Goal: Information Seeking & Learning: Understand process/instructions

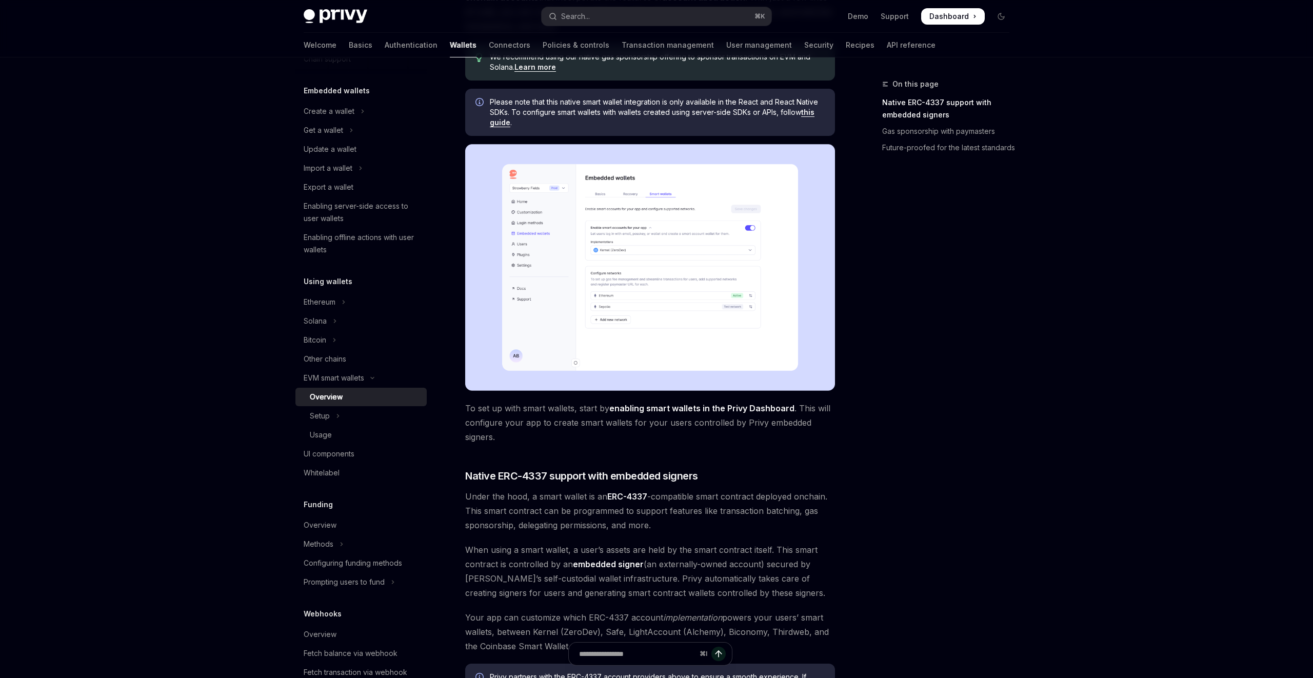
scroll to position [155, 0]
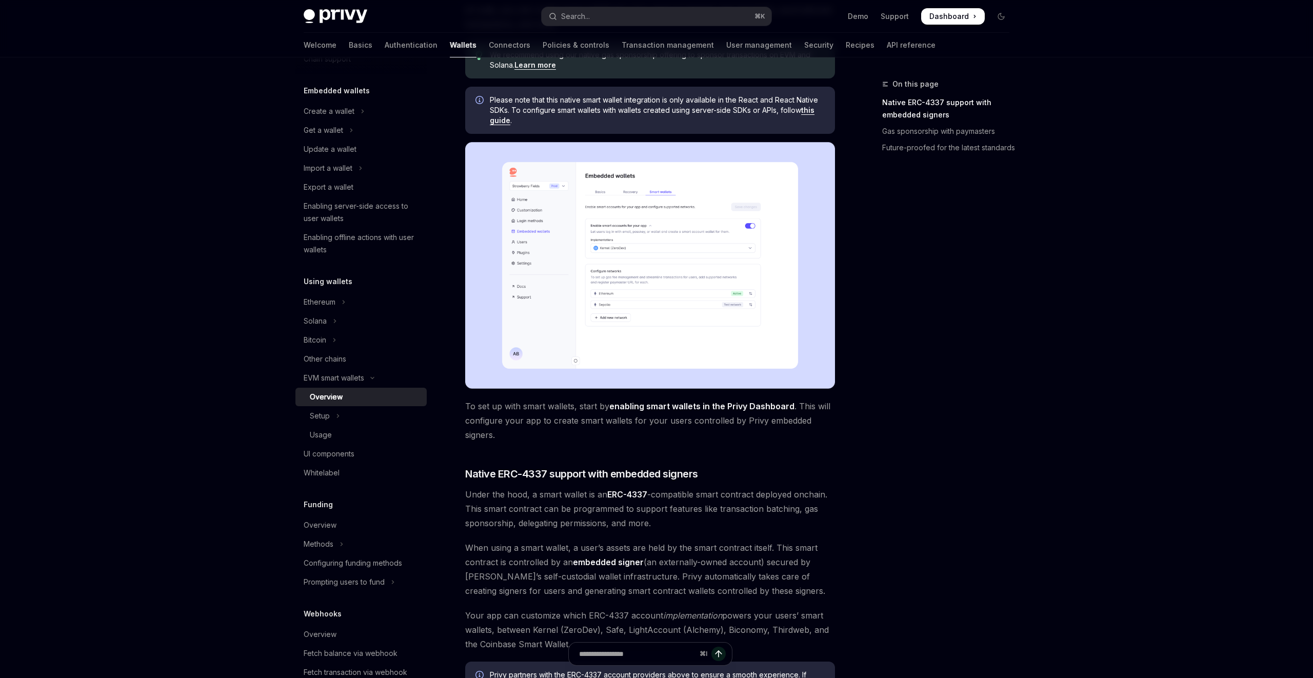
click at [646, 285] on img at bounding box center [650, 265] width 370 height 247
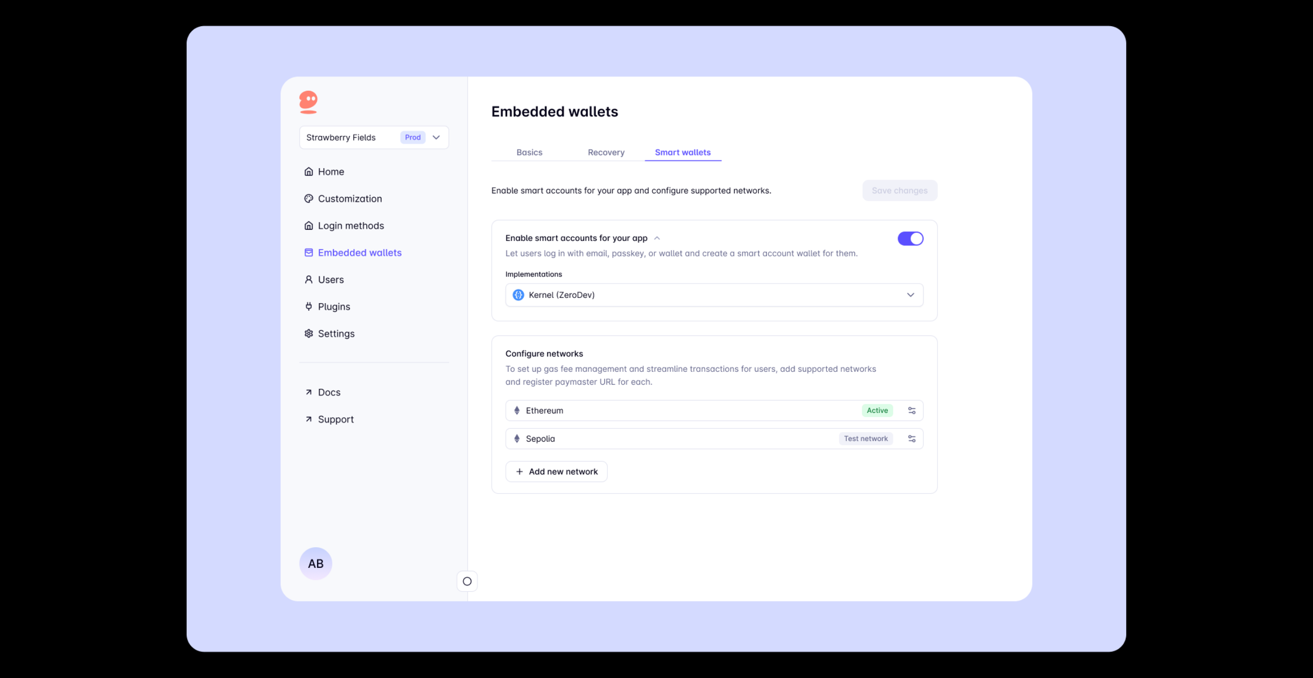
click at [646, 285] on img at bounding box center [656, 339] width 939 height 627
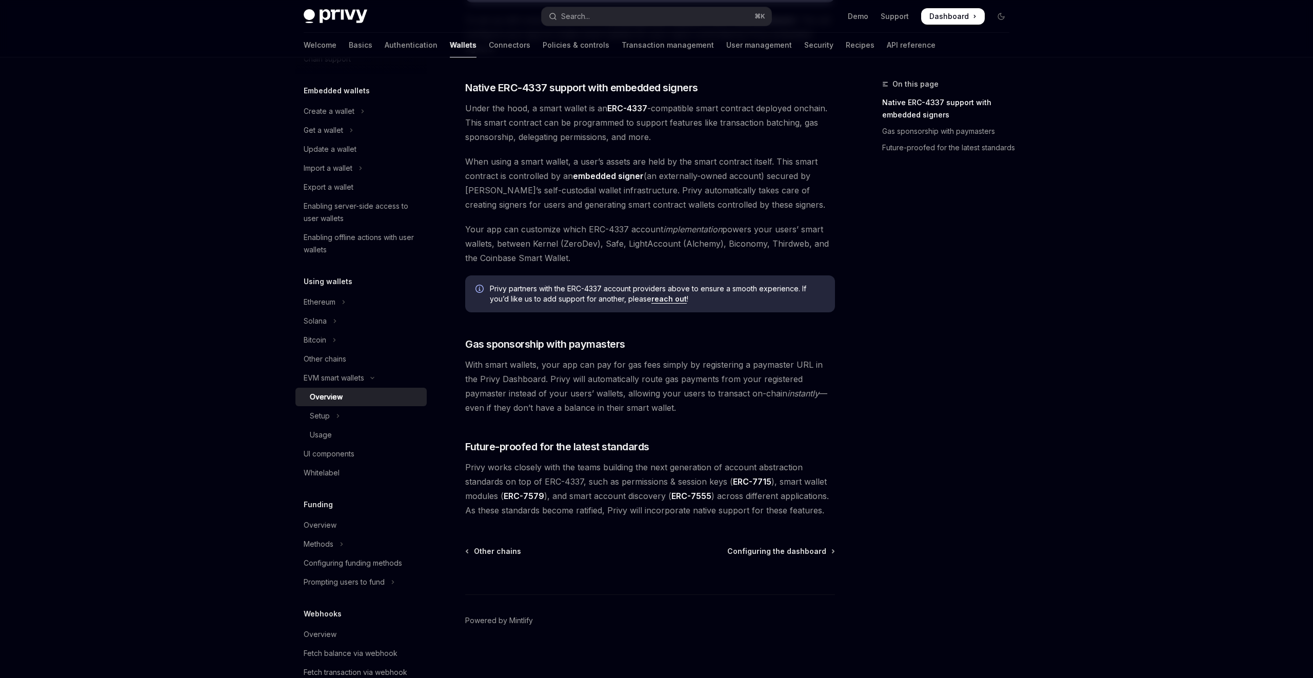
scroll to position [544, 0]
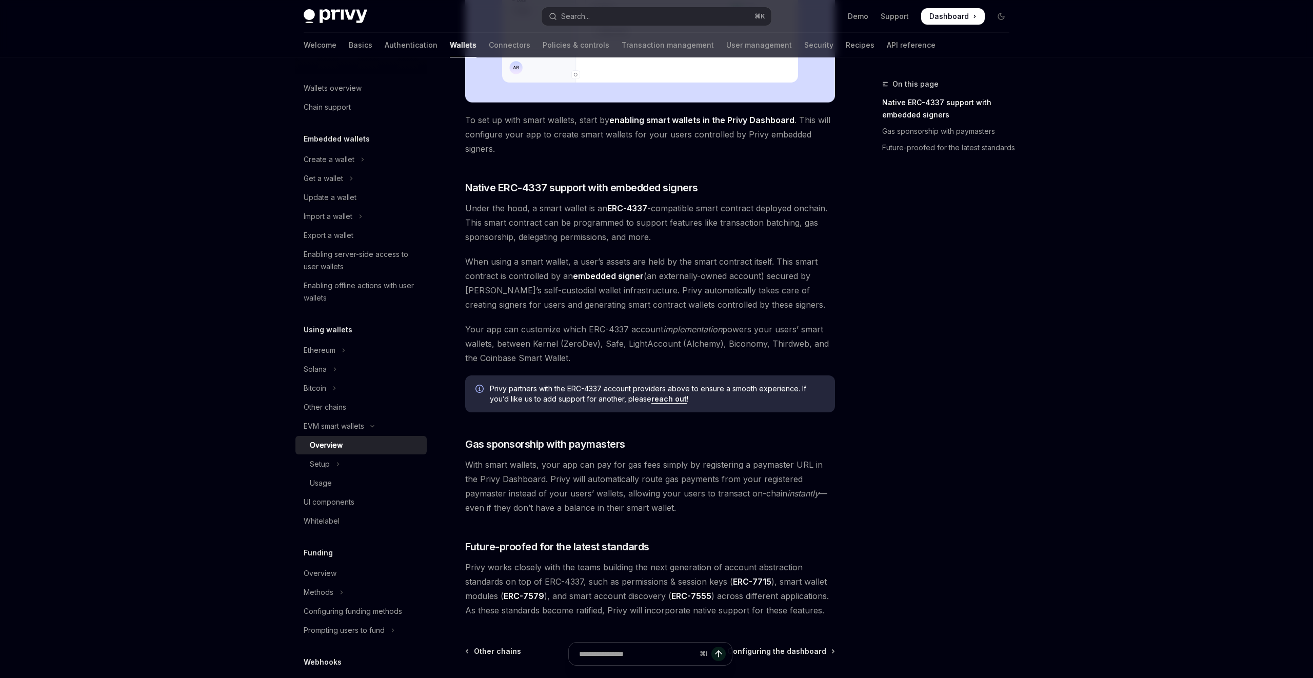
scroll to position [420, 0]
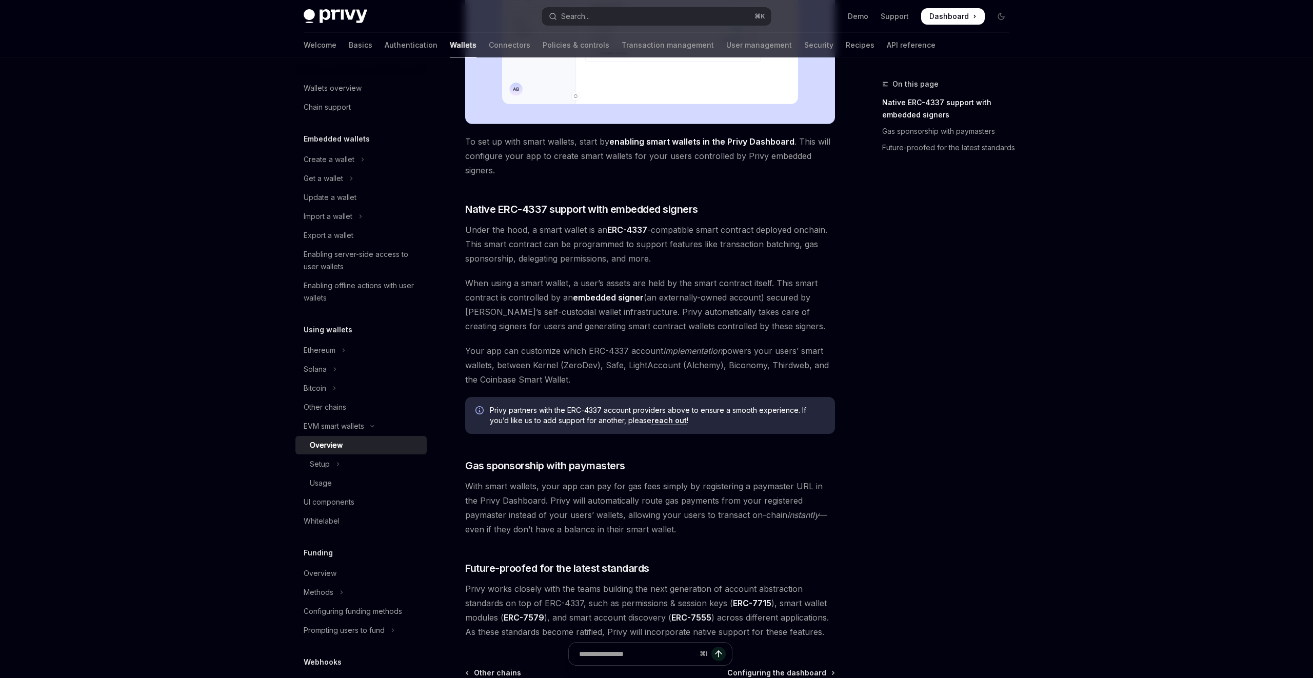
drag, startPoint x: 533, startPoint y: 362, endPoint x: 680, endPoint y: 383, distance: 148.6
click at [680, 383] on span "Your app can customize which ERC-4337 account implementation powers your users’…" at bounding box center [650, 365] width 370 height 43
copy span "Kernel (ZeroDev), Safe, LightAccount (Alchemy), Biconomy, Thirdweb, and the Coi…"
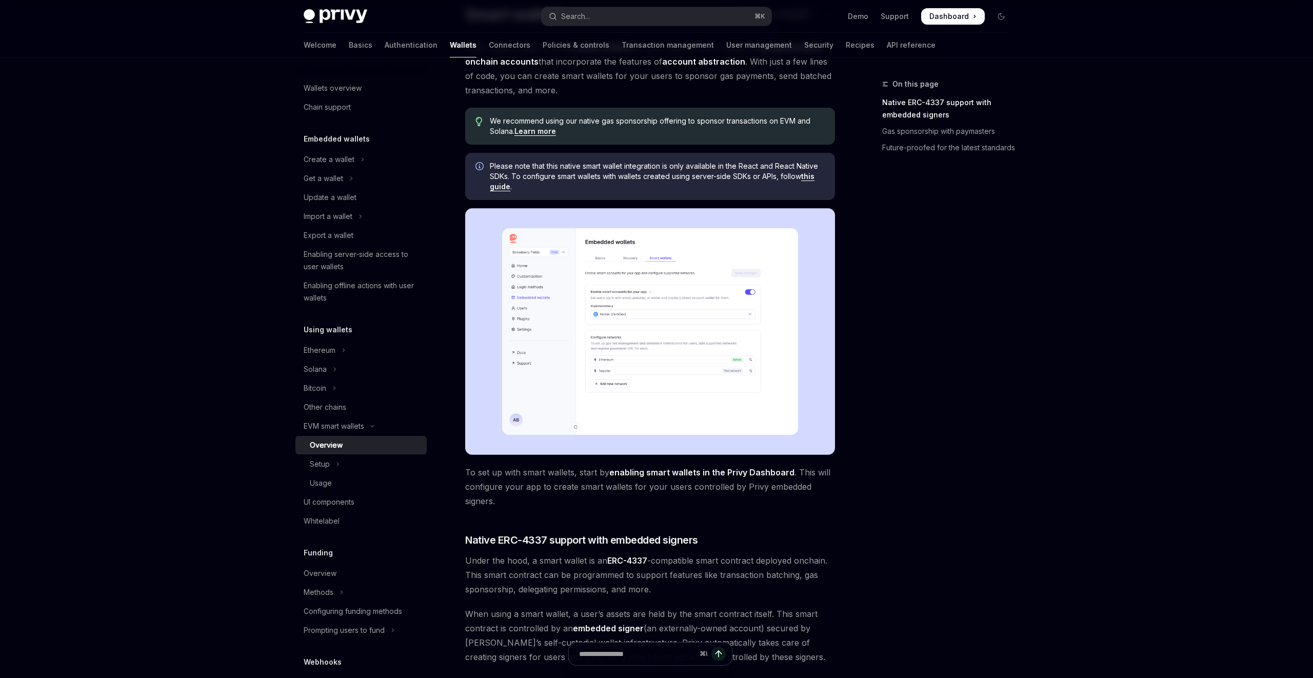
click at [887, 342] on div "On this page Native ERC-4337 support with embedded signers Gas sponsorship with…" at bounding box center [939, 378] width 156 height 600
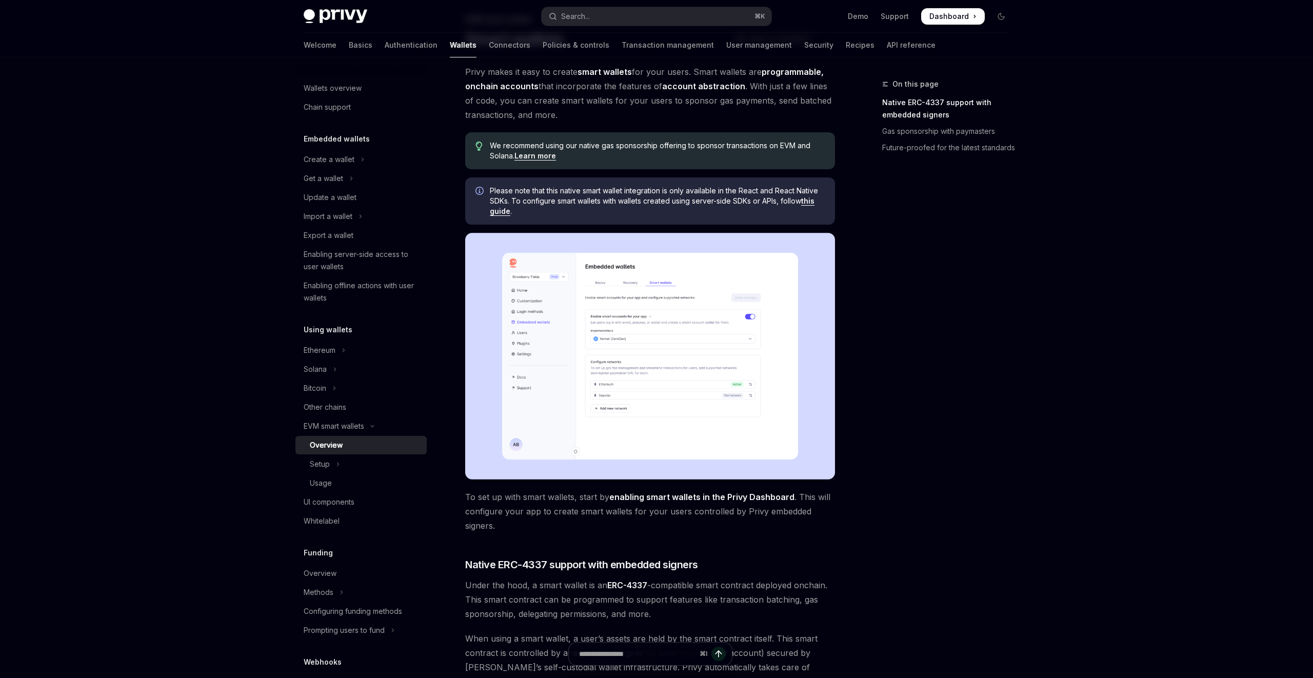
scroll to position [3, 0]
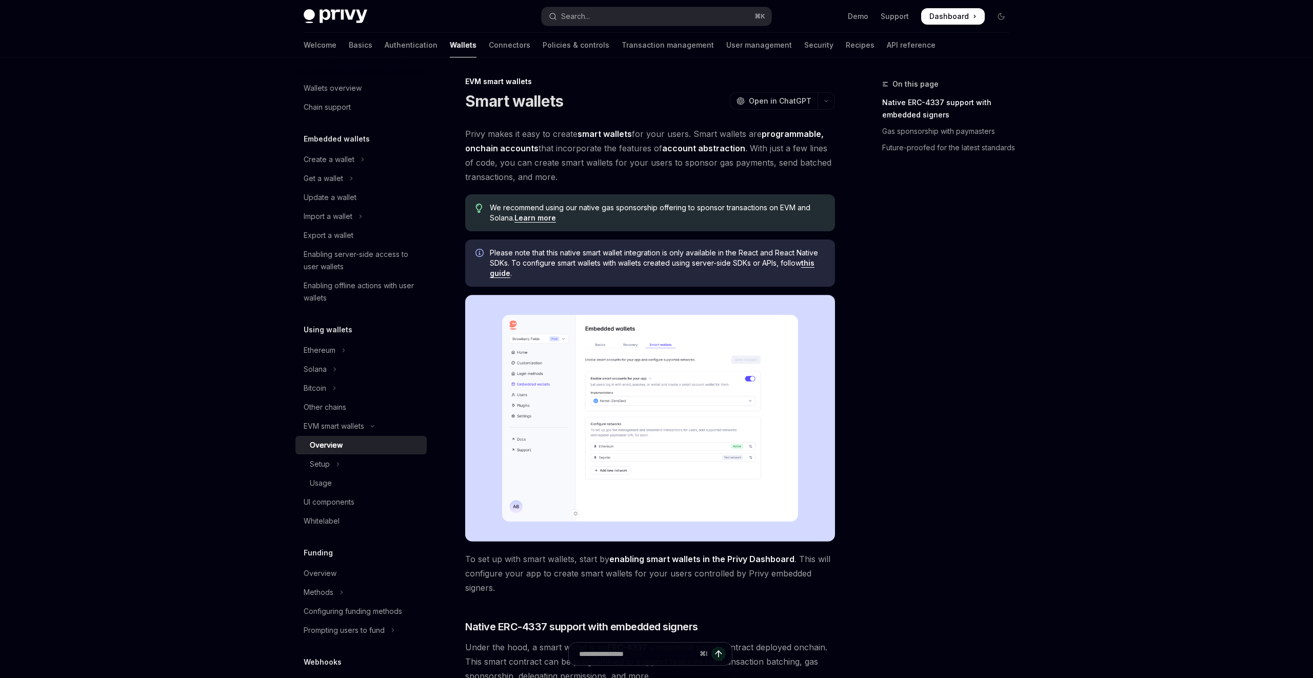
click at [808, 260] on link "this guide" at bounding box center [652, 267] width 325 height 19
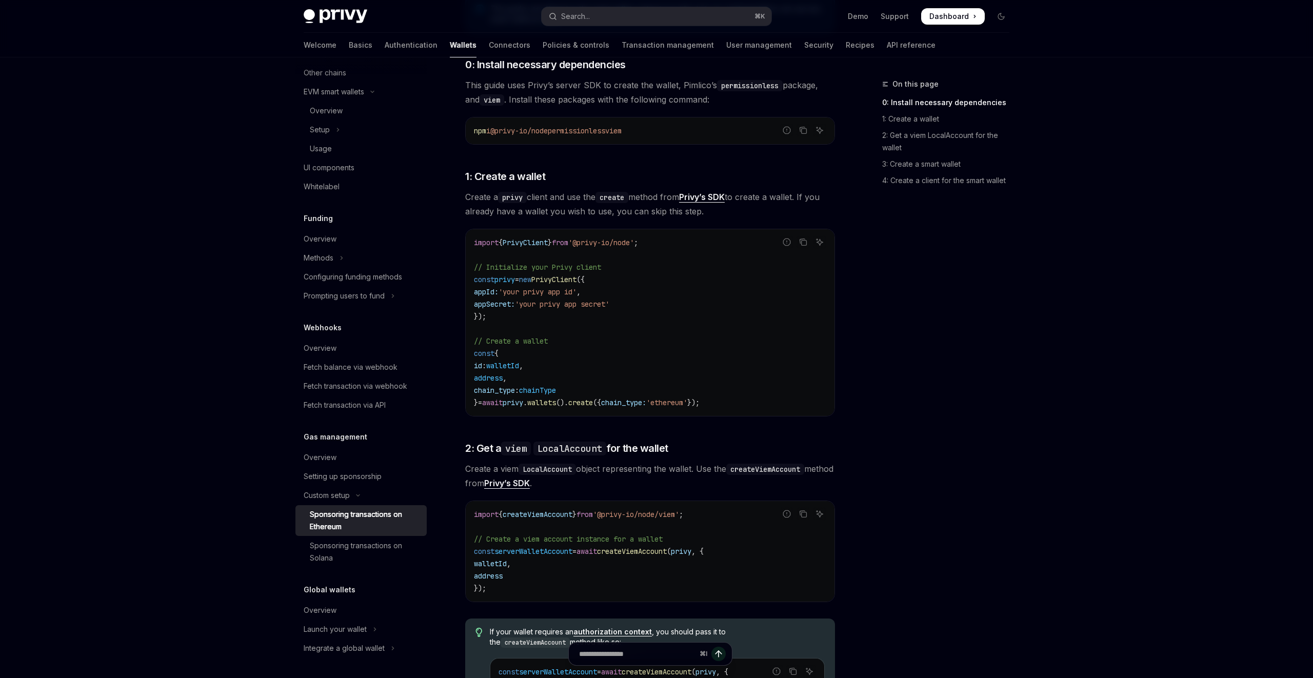
scroll to position [207, 0]
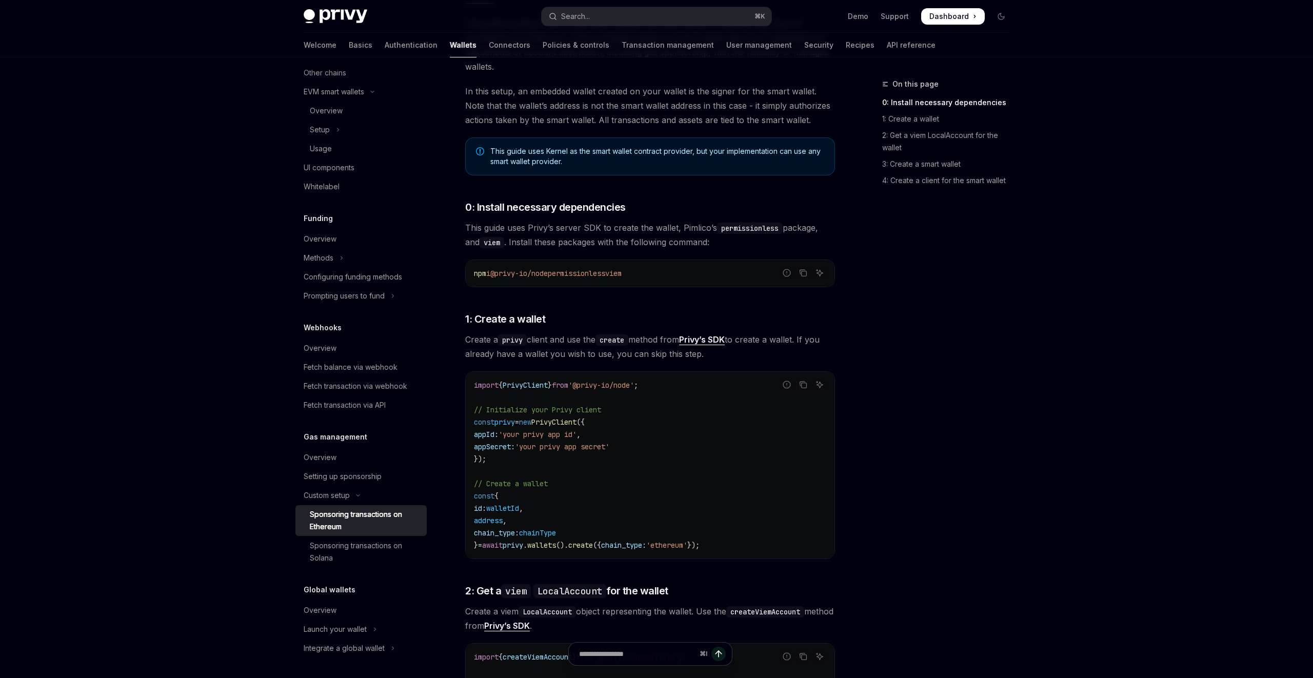
click at [546, 239] on span "This guide uses Privy’s server SDK to create the wallet, [PERSON_NAME]’s permis…" at bounding box center [650, 234] width 370 height 29
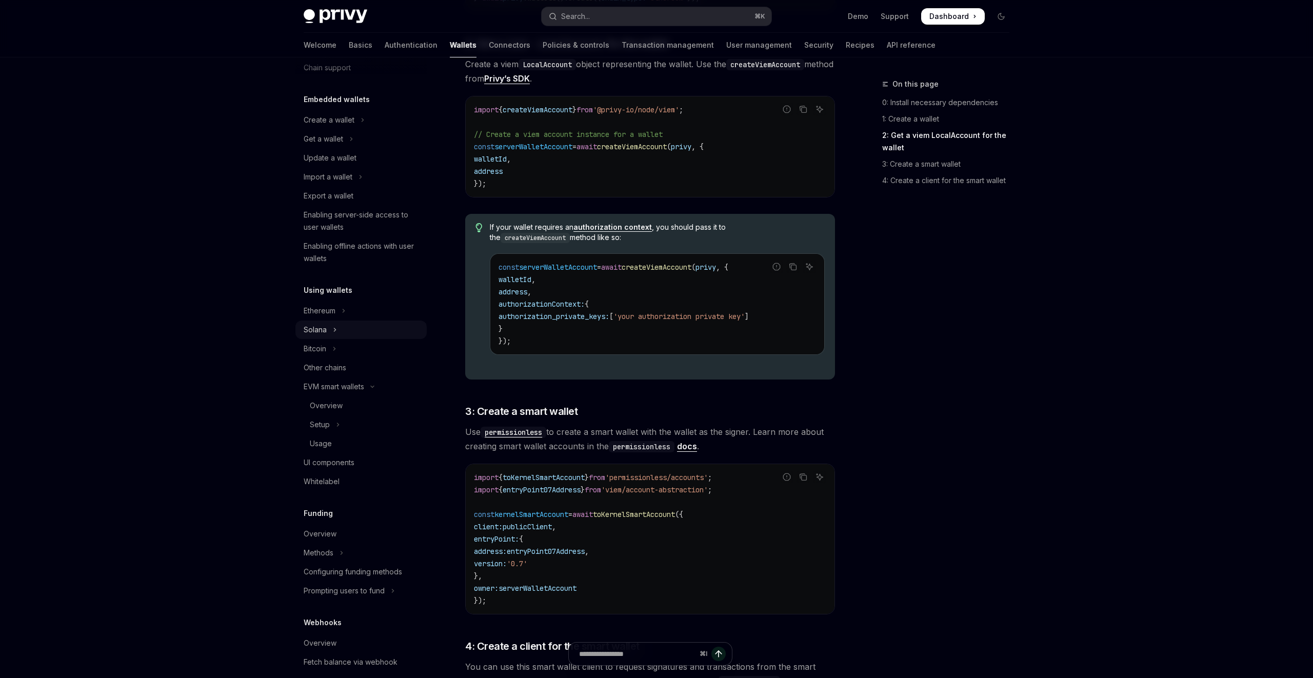
scroll to position [0, 0]
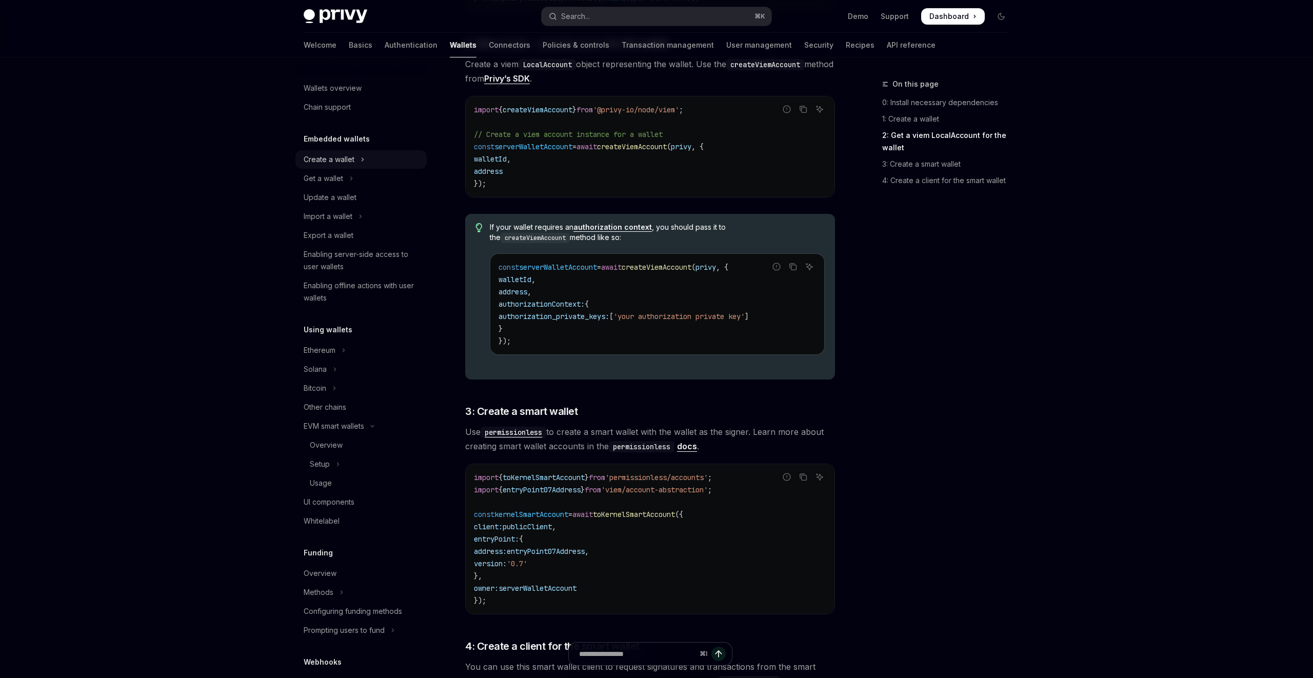
click at [342, 159] on div "Create a wallet" at bounding box center [329, 159] width 51 height 12
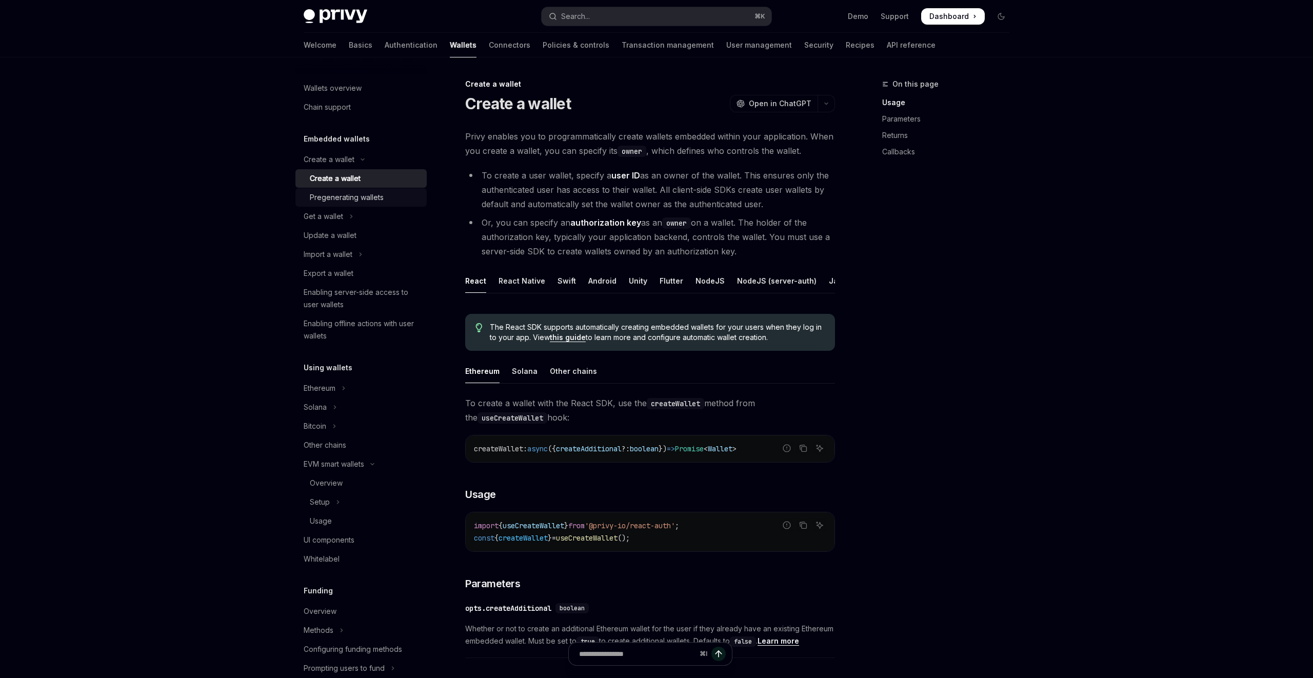
click at [350, 199] on div "Pregenerating wallets" at bounding box center [347, 197] width 74 height 12
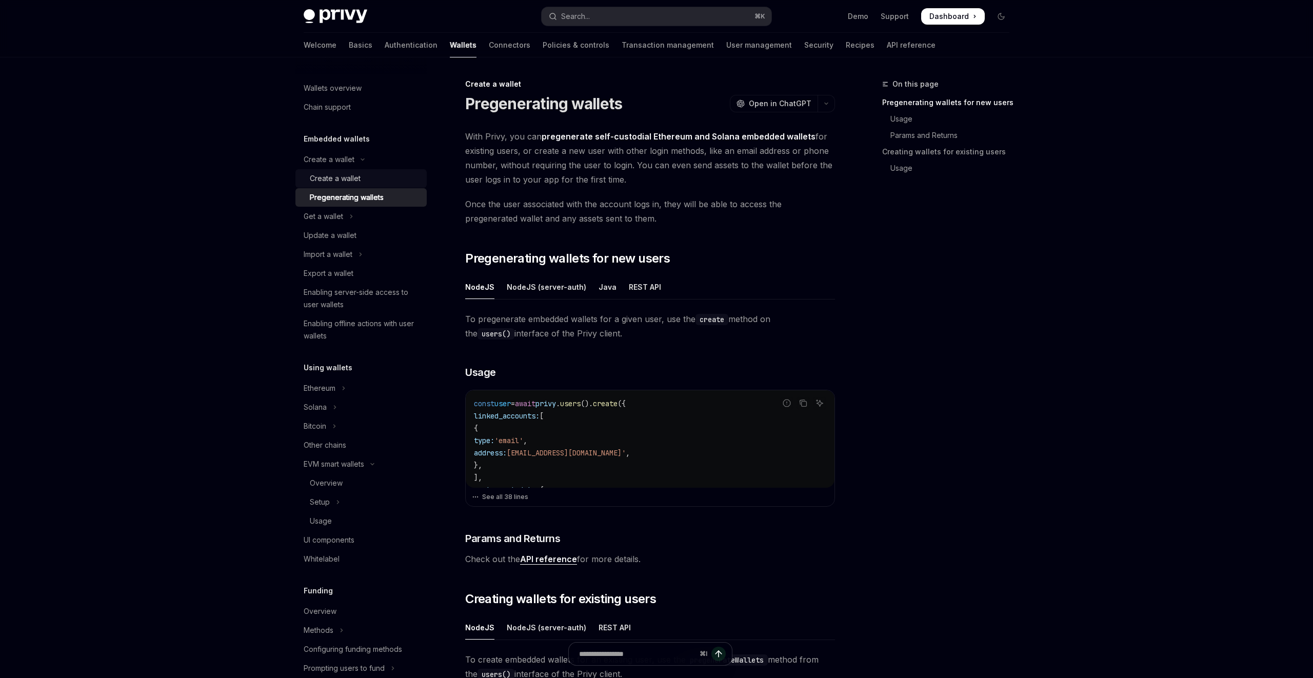
click at [351, 173] on div "Create a wallet" at bounding box center [335, 178] width 51 height 12
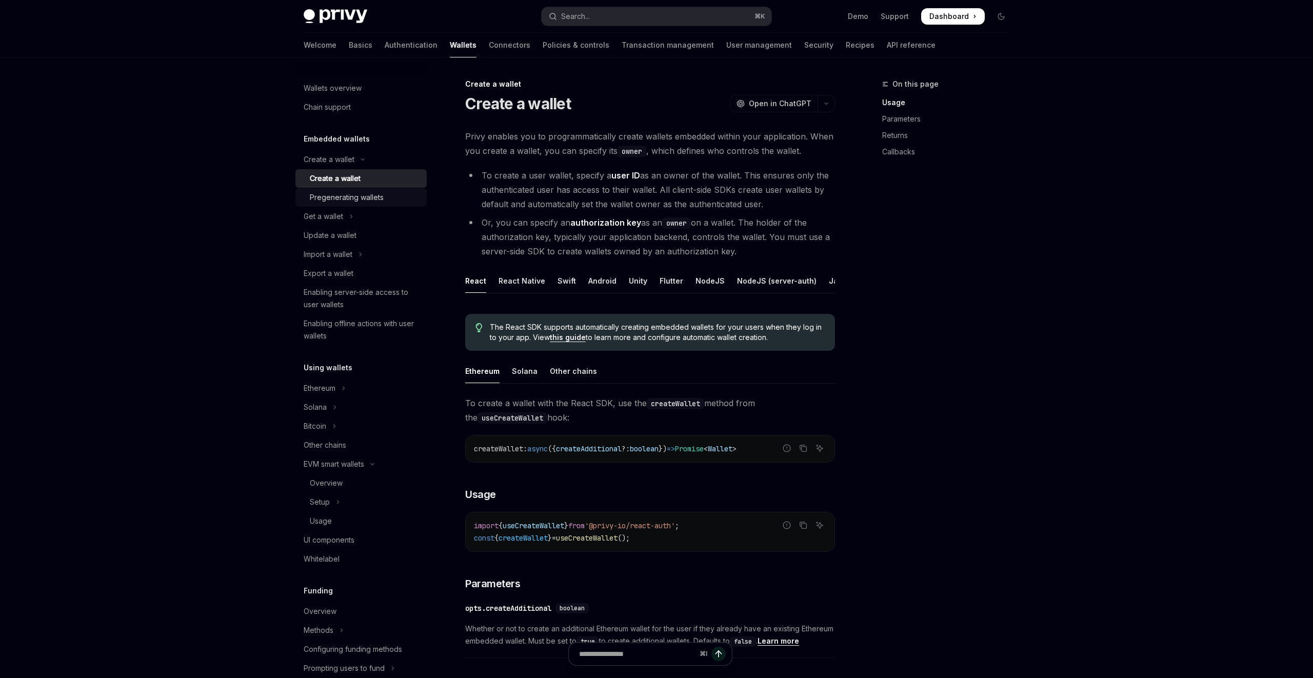
click at [351, 189] on link "Pregenerating wallets" at bounding box center [360, 197] width 131 height 18
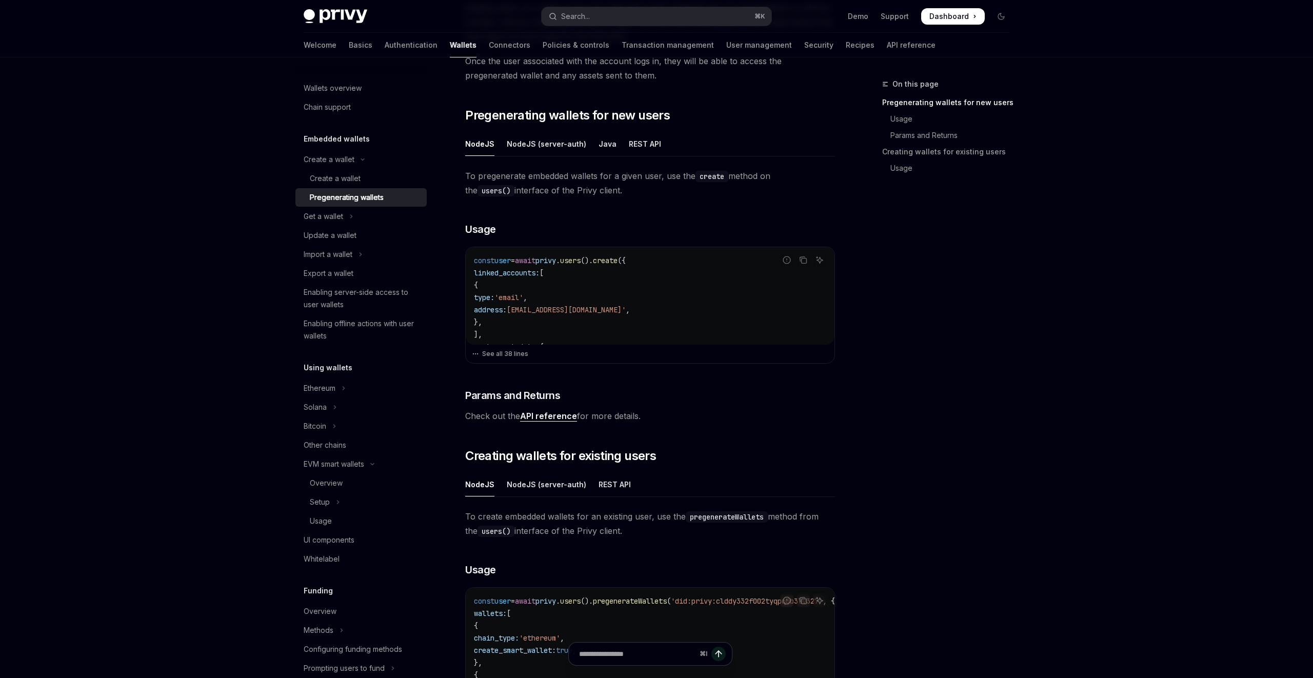
scroll to position [132, 0]
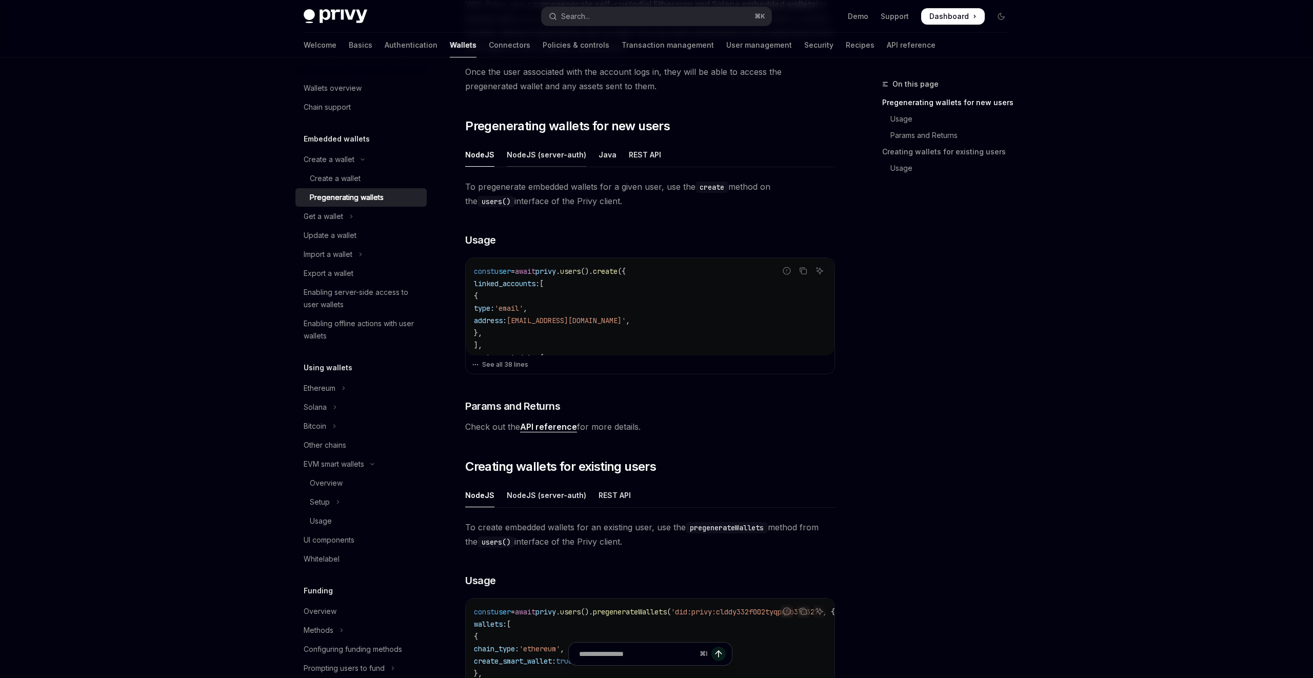
click at [525, 164] on div "NodeJS (server-auth)" at bounding box center [546, 155] width 79 height 24
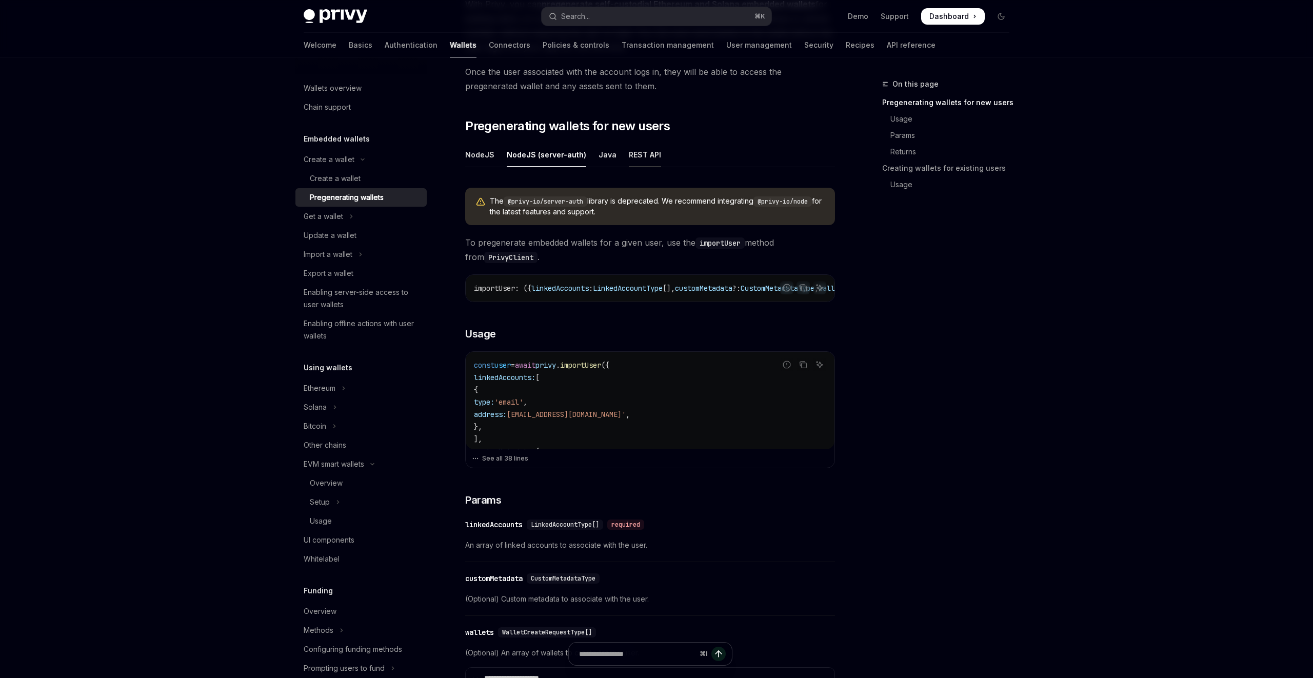
click at [629, 158] on div "REST API" at bounding box center [645, 155] width 32 height 24
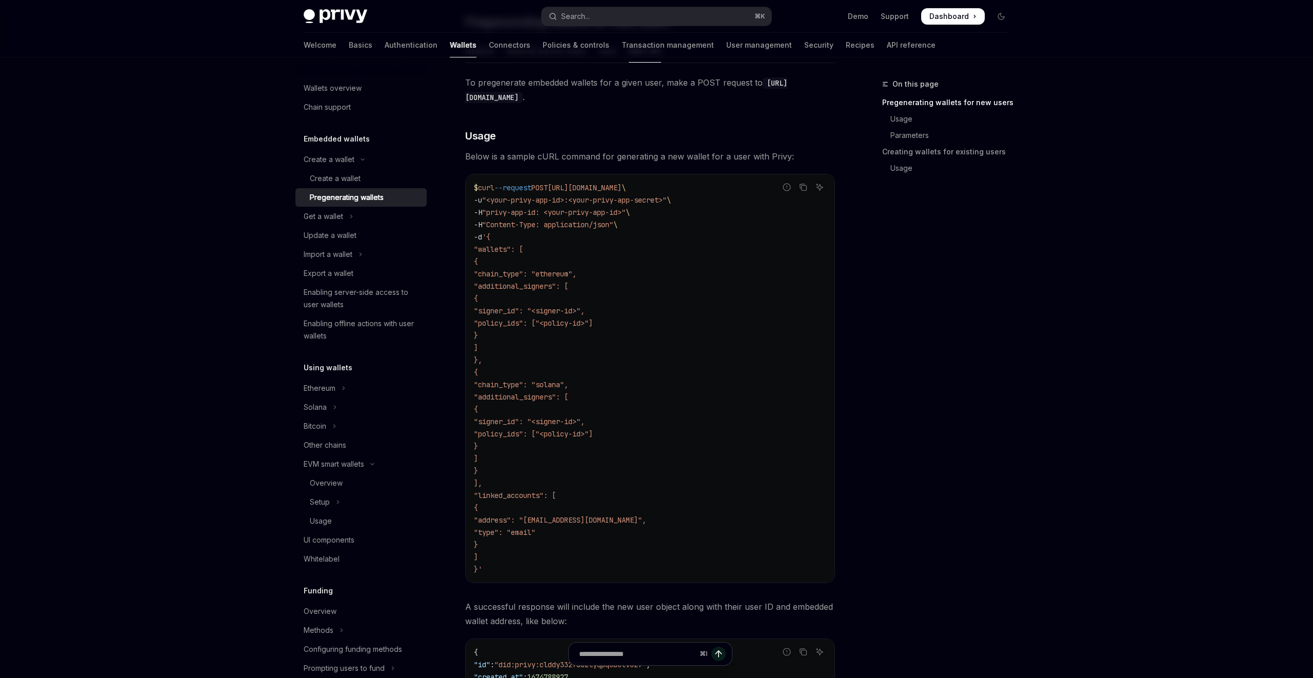
scroll to position [234, 0]
click at [372, 179] on div "Create a wallet" at bounding box center [365, 178] width 111 height 12
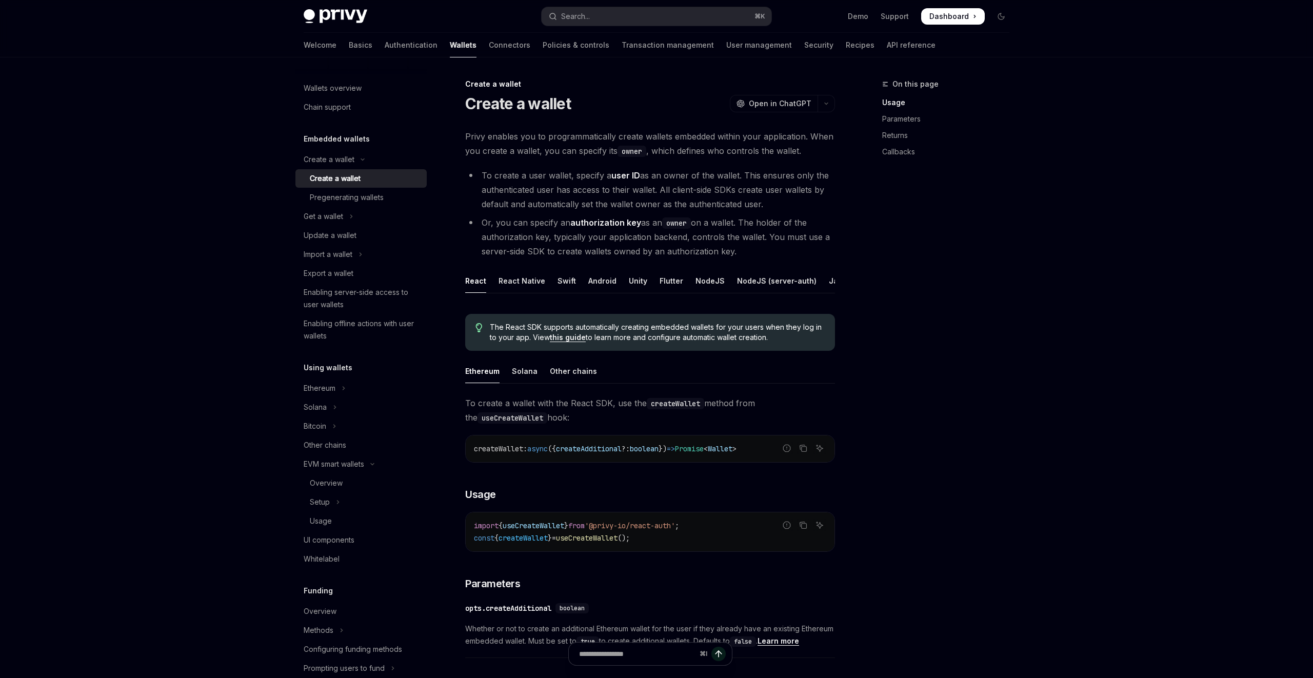
click at [372, 178] on div "Create a wallet" at bounding box center [365, 178] width 111 height 12
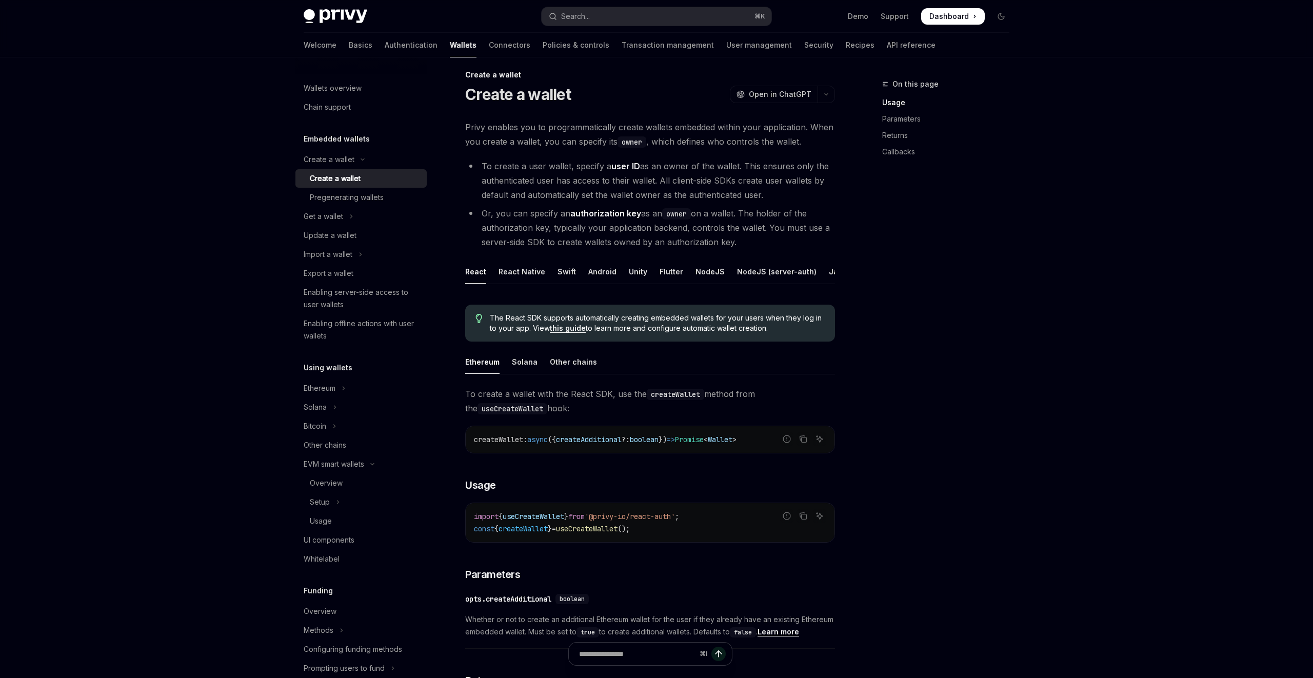
scroll to position [10, 0]
click at [505, 262] on div "React Native" at bounding box center [521, 271] width 47 height 24
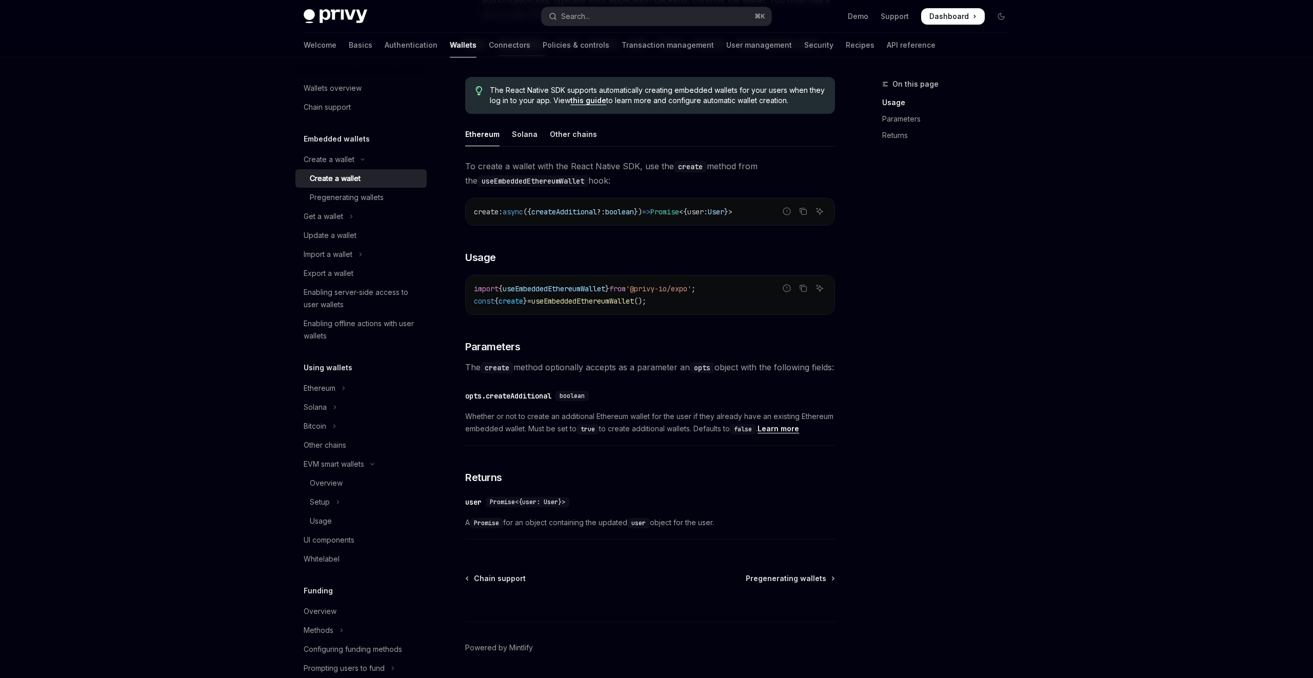
scroll to position [238, 0]
click at [347, 192] on div "Pregenerating wallets" at bounding box center [347, 197] width 74 height 12
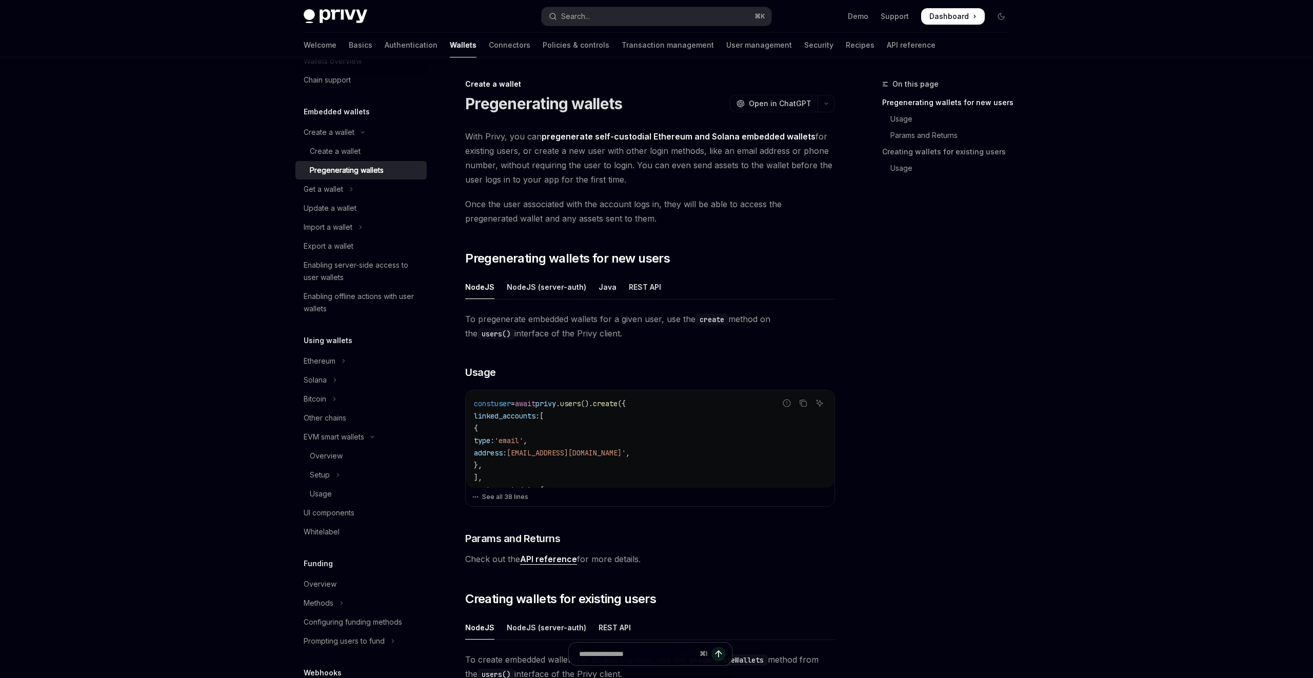
scroll to position [3, 0]
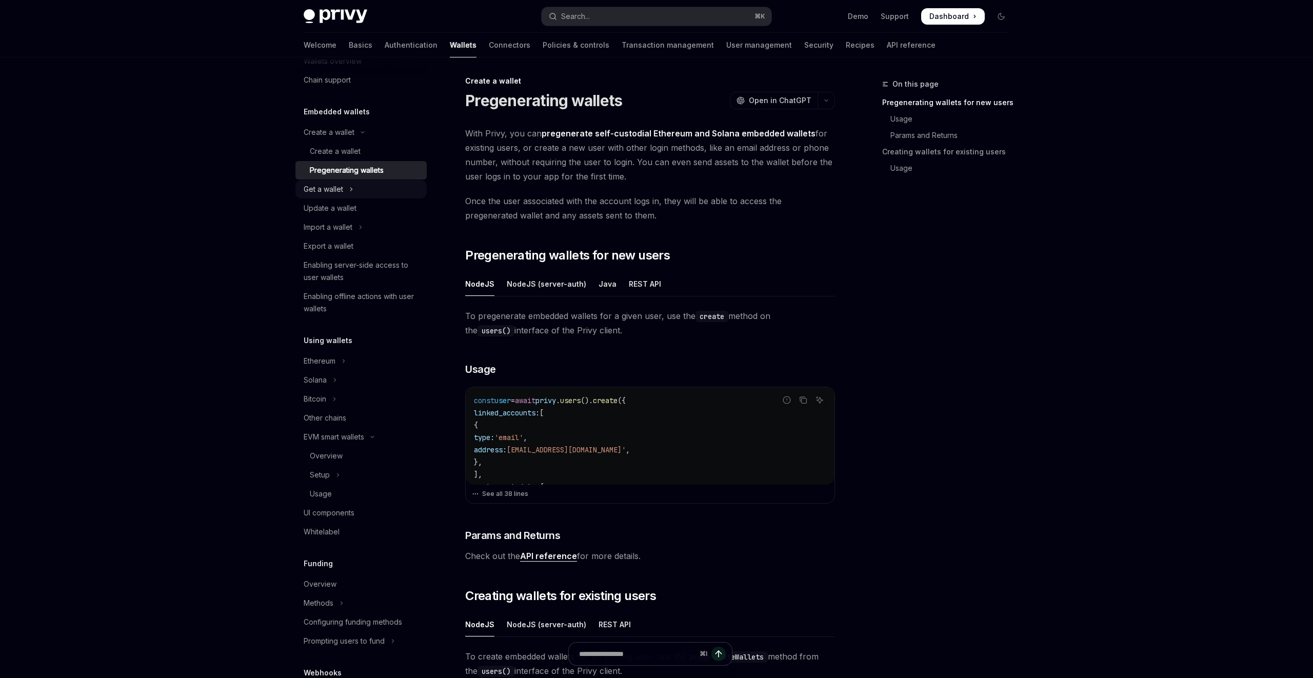
click at [362, 196] on button "Get a wallet" at bounding box center [360, 189] width 131 height 18
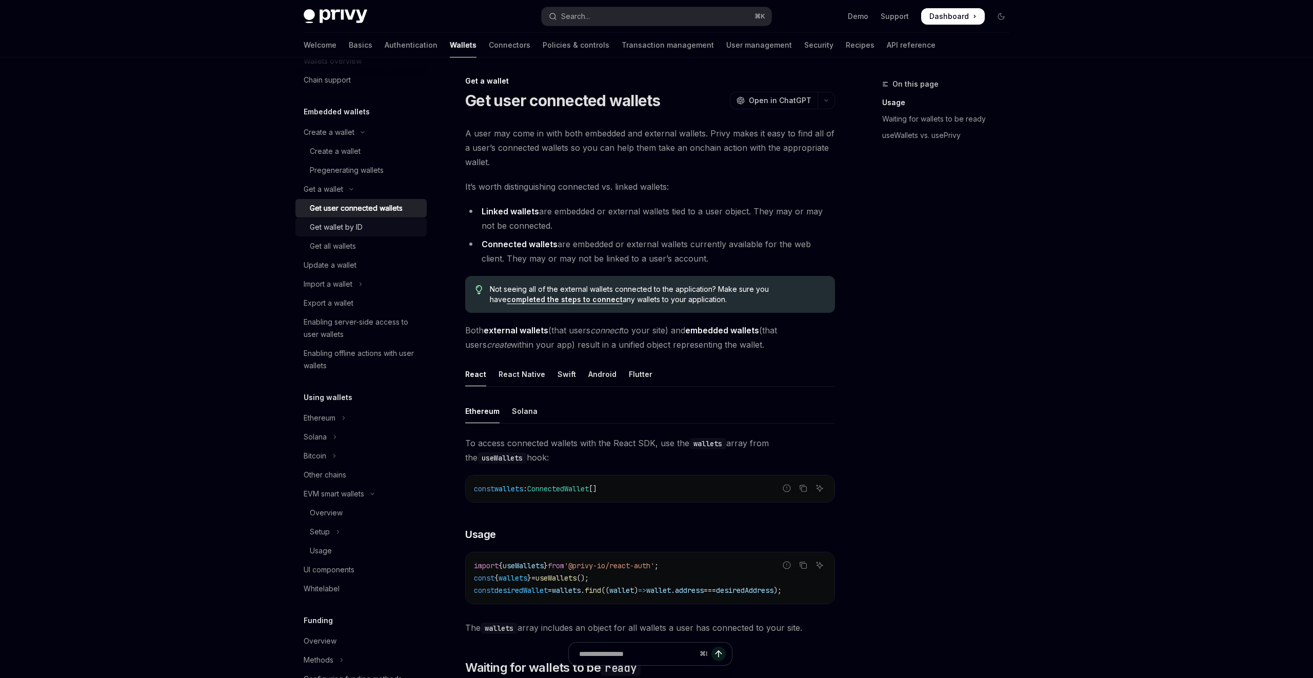
click at [382, 223] on div "Get wallet by ID" at bounding box center [365, 227] width 111 height 12
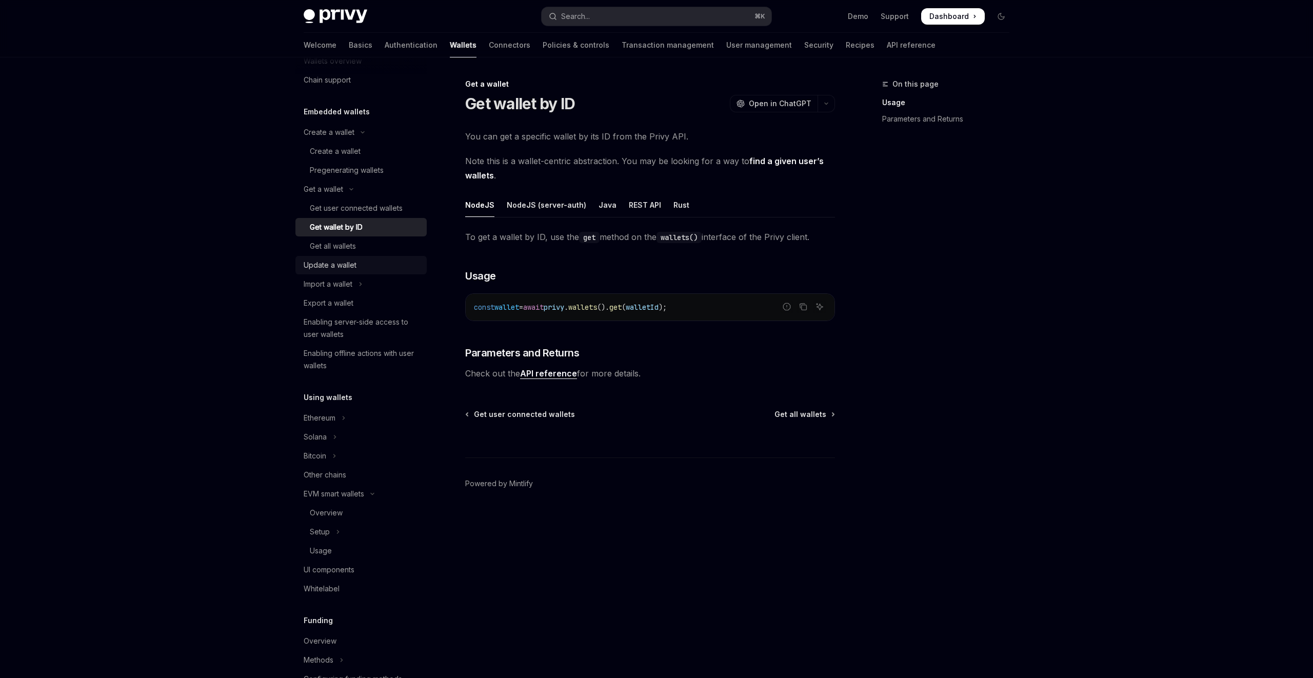
click at [364, 256] on link "Update a wallet" at bounding box center [360, 265] width 131 height 18
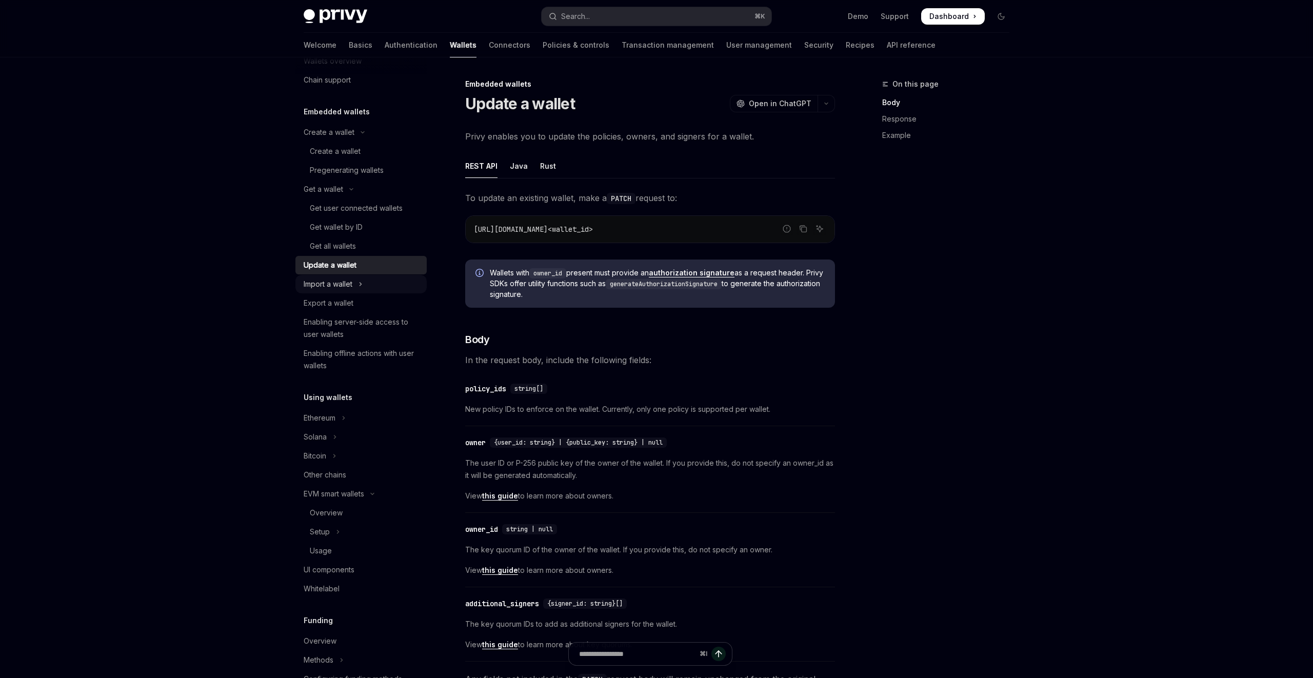
click at [363, 281] on icon "Toggle Import a wallet section" at bounding box center [360, 284] width 4 height 12
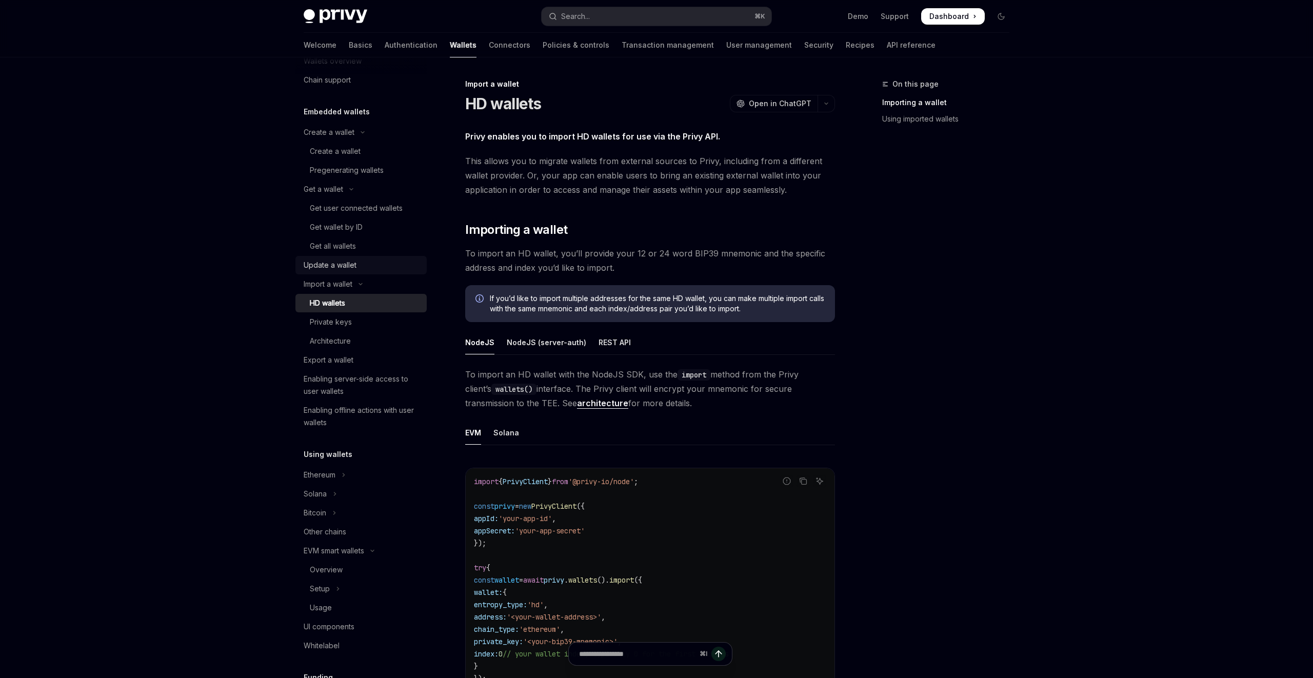
click at [360, 268] on div "Update a wallet" at bounding box center [362, 265] width 117 height 12
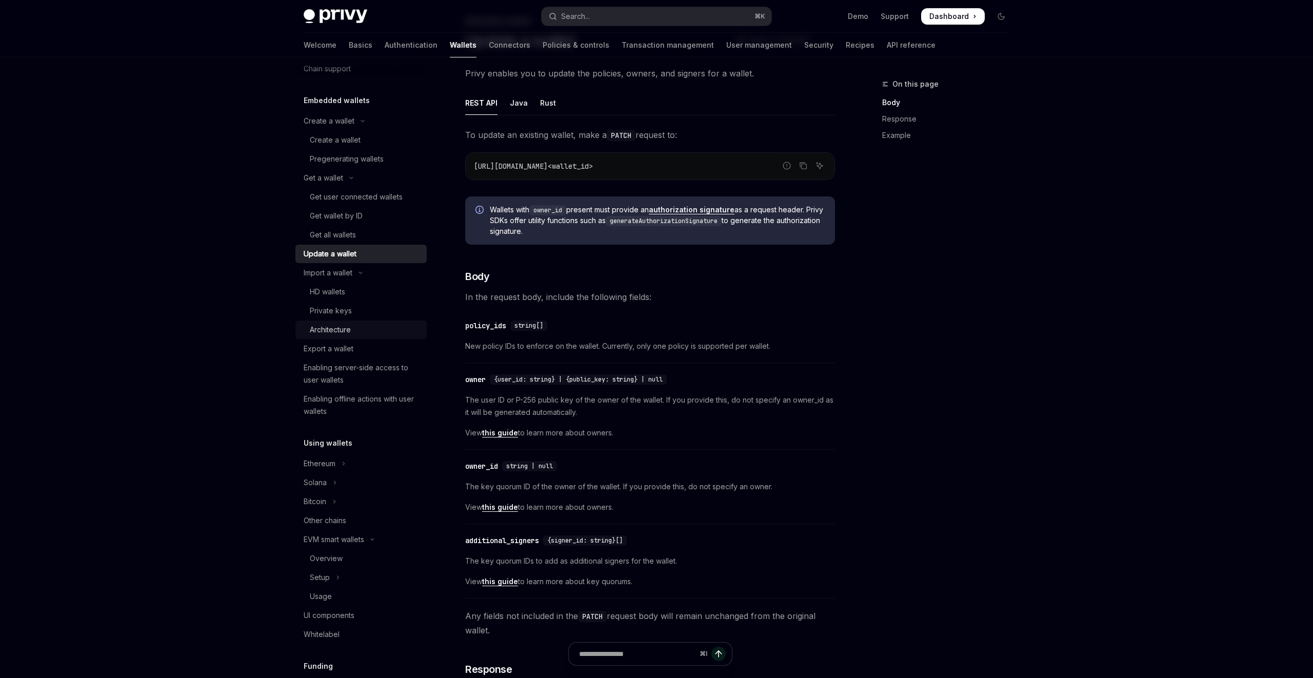
scroll to position [42, 0]
click at [374, 302] on div "Private keys" at bounding box center [365, 308] width 111 height 12
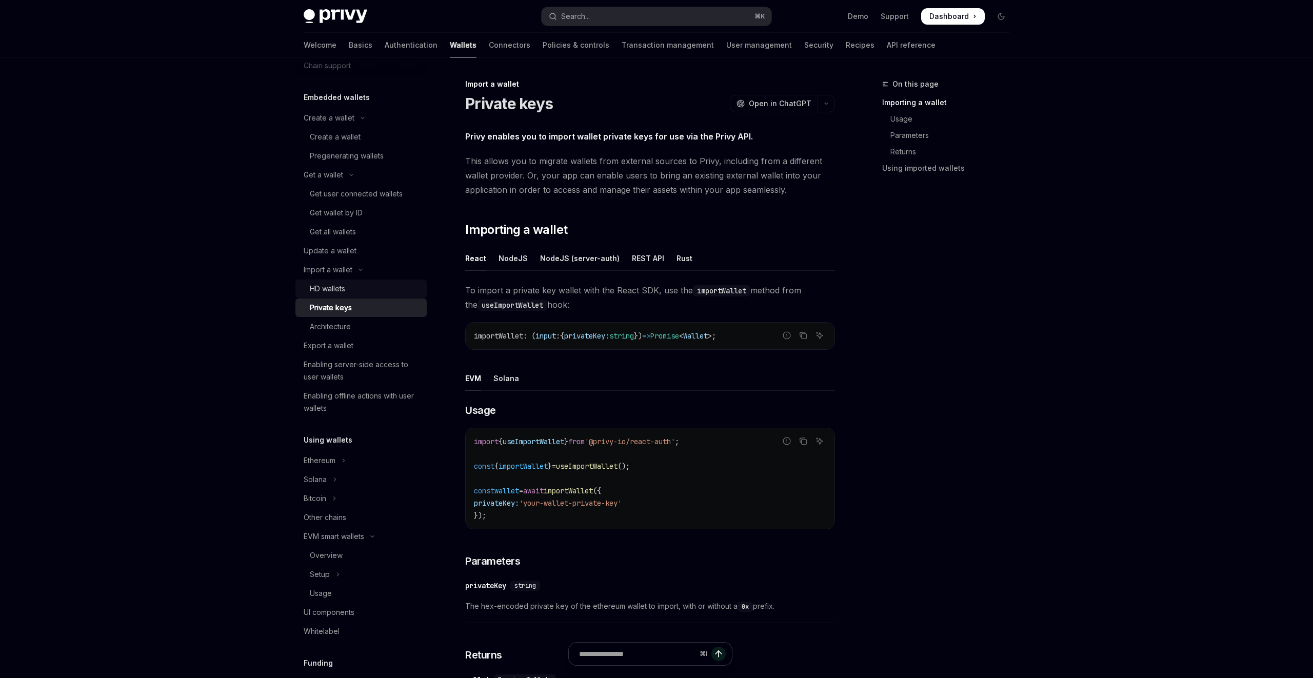
click at [373, 289] on div "HD wallets" at bounding box center [365, 289] width 111 height 12
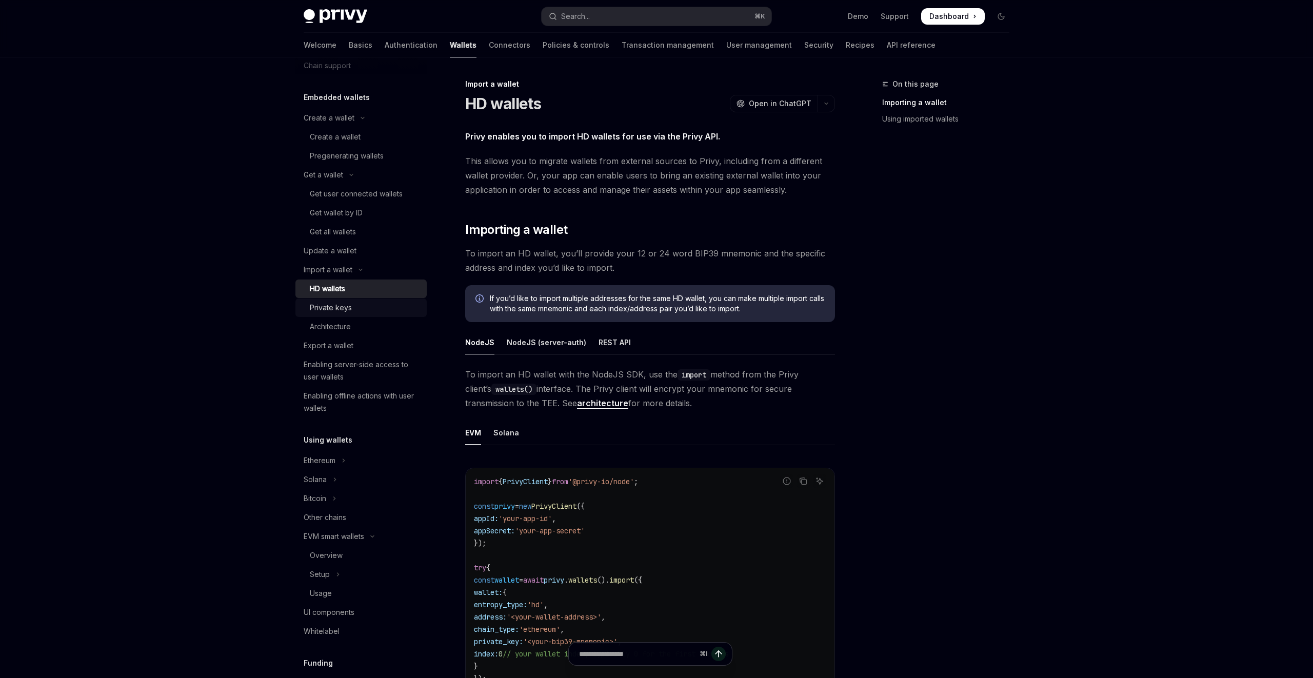
click at [373, 305] on div "Private keys" at bounding box center [365, 308] width 111 height 12
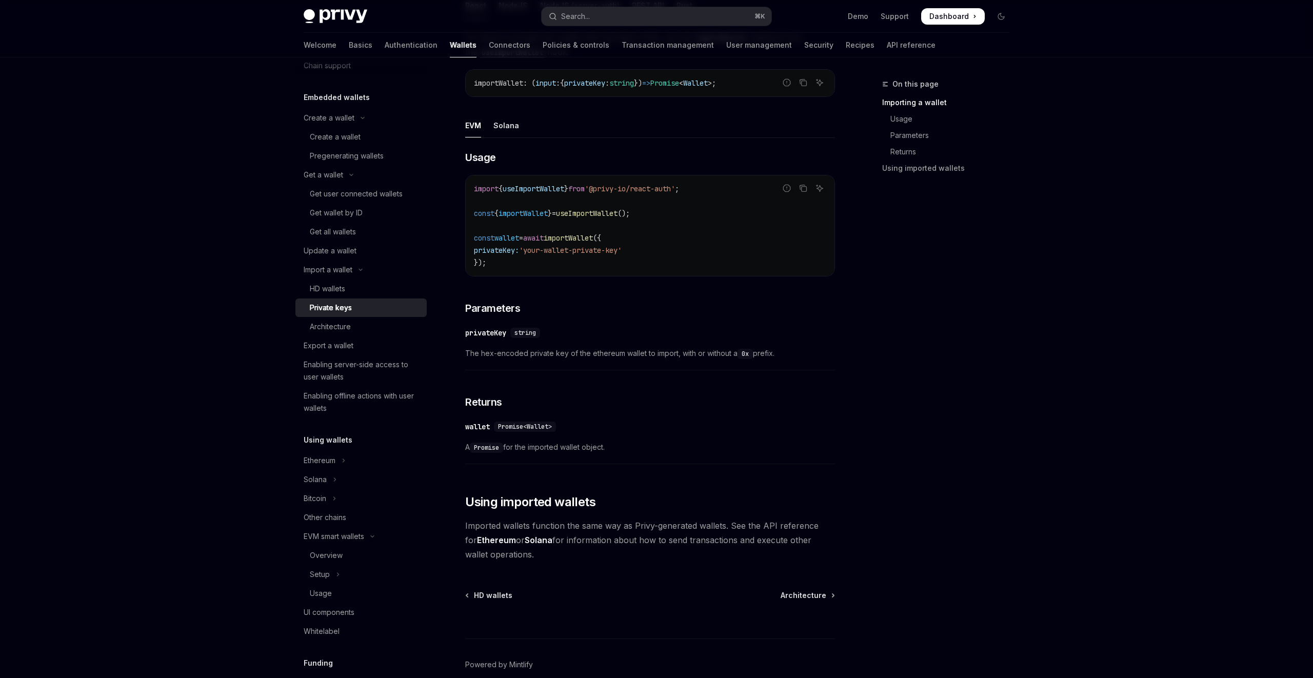
scroll to position [254, 0]
click at [364, 344] on div "Export a wallet" at bounding box center [362, 345] width 117 height 12
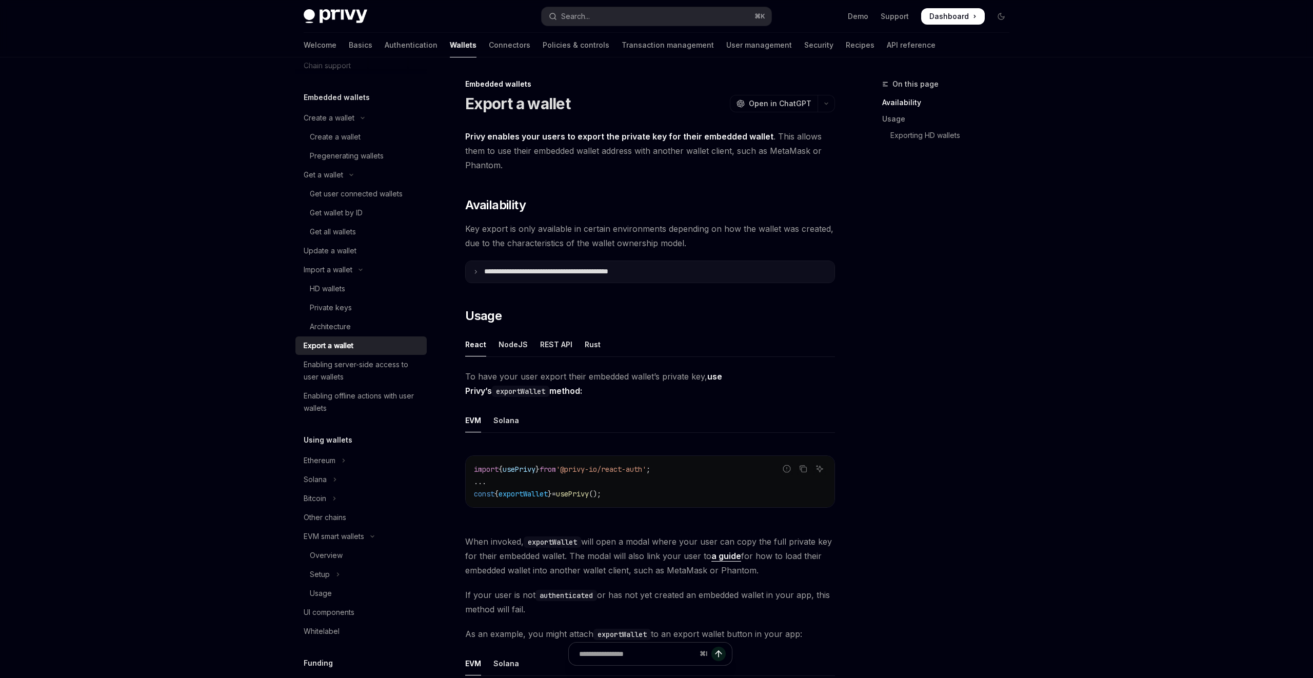
click at [583, 273] on p "**********" at bounding box center [568, 271] width 169 height 9
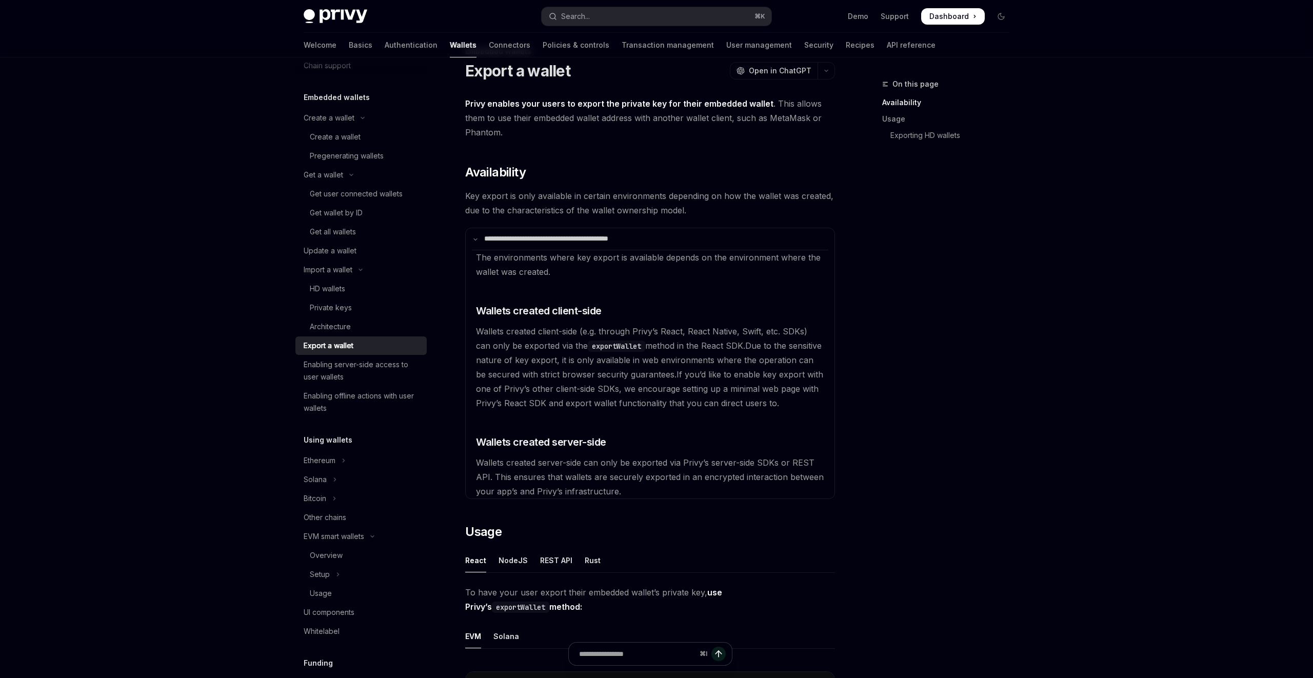
scroll to position [39, 0]
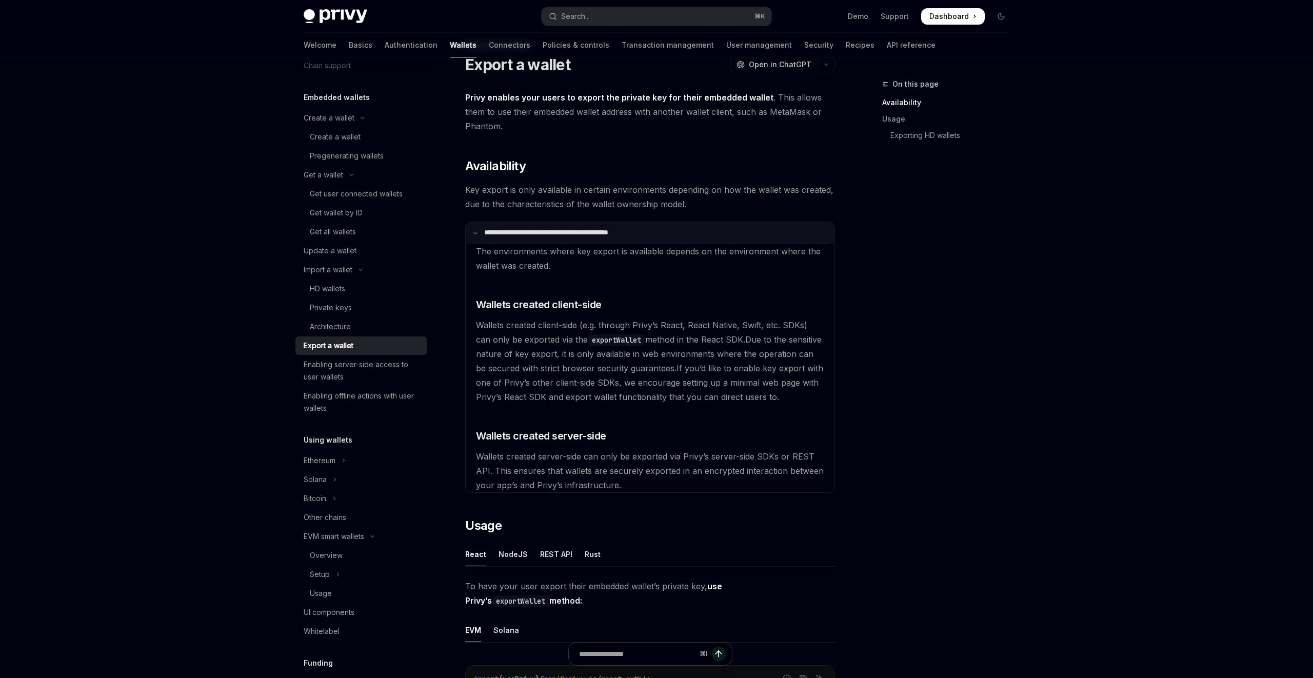
click at [575, 234] on p "**********" at bounding box center [567, 232] width 166 height 9
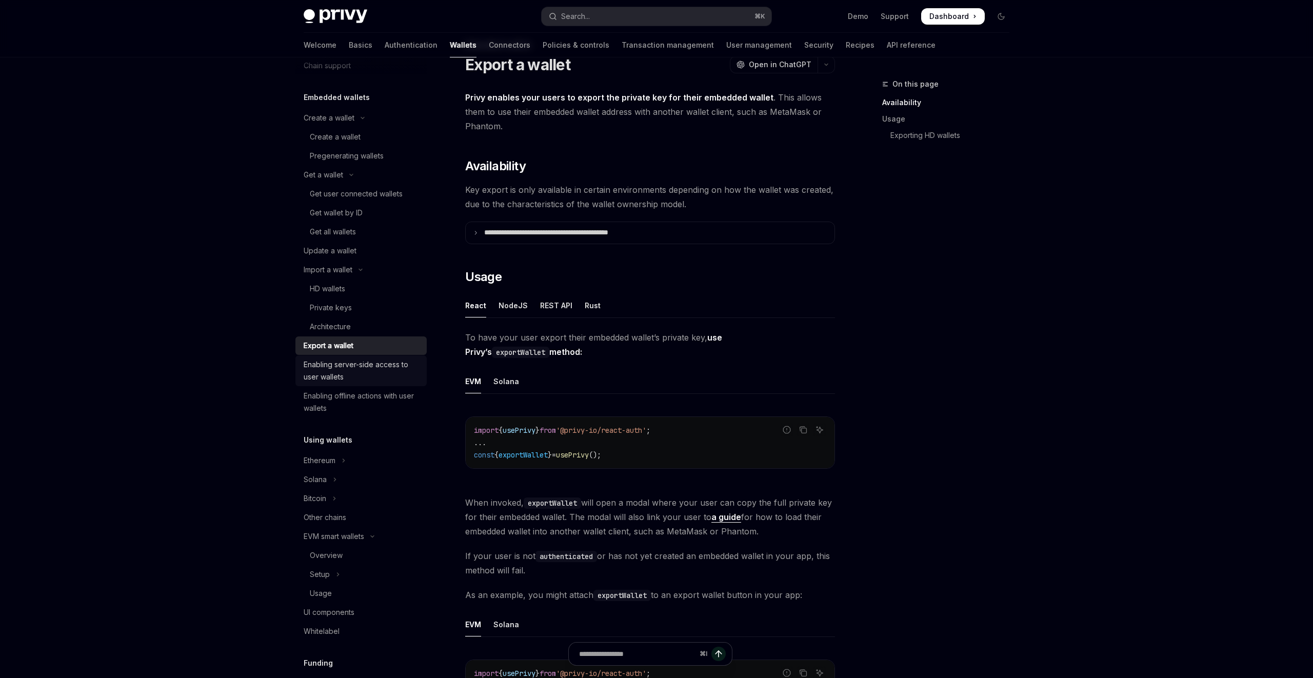
click at [374, 367] on div "Enabling server-side access to user wallets" at bounding box center [362, 370] width 117 height 25
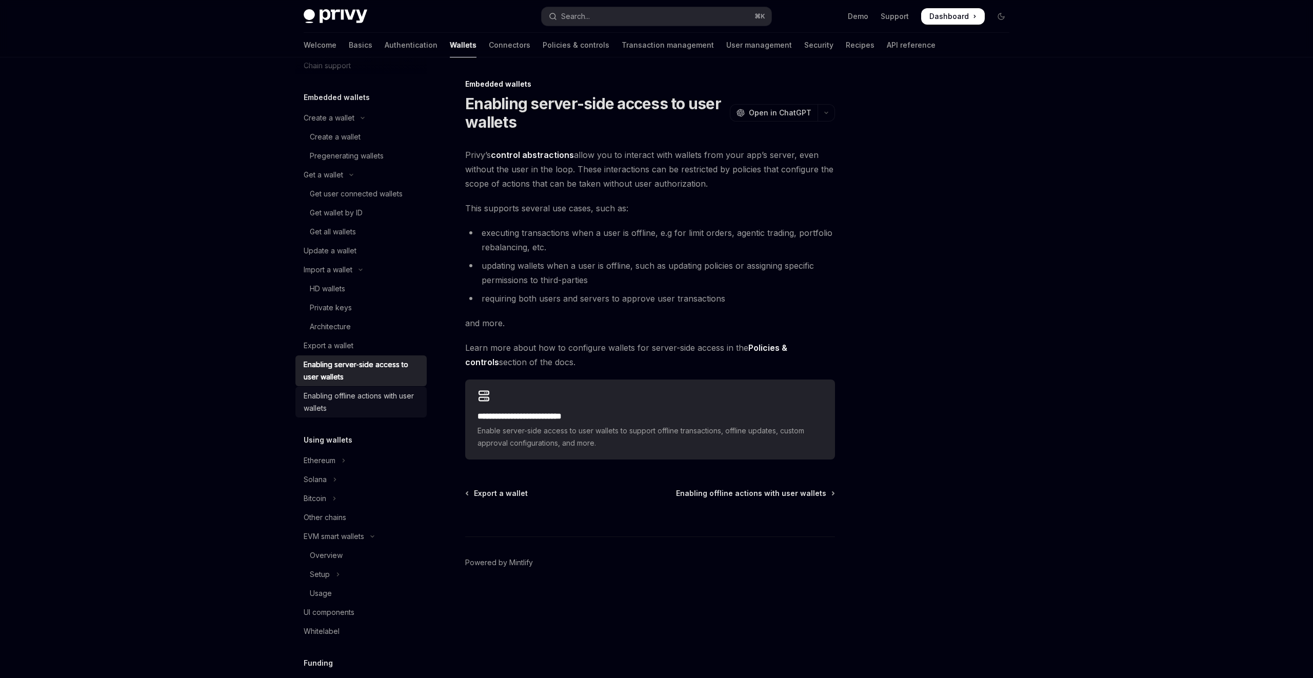
click at [386, 398] on div "Enabling offline actions with user wallets" at bounding box center [362, 402] width 117 height 25
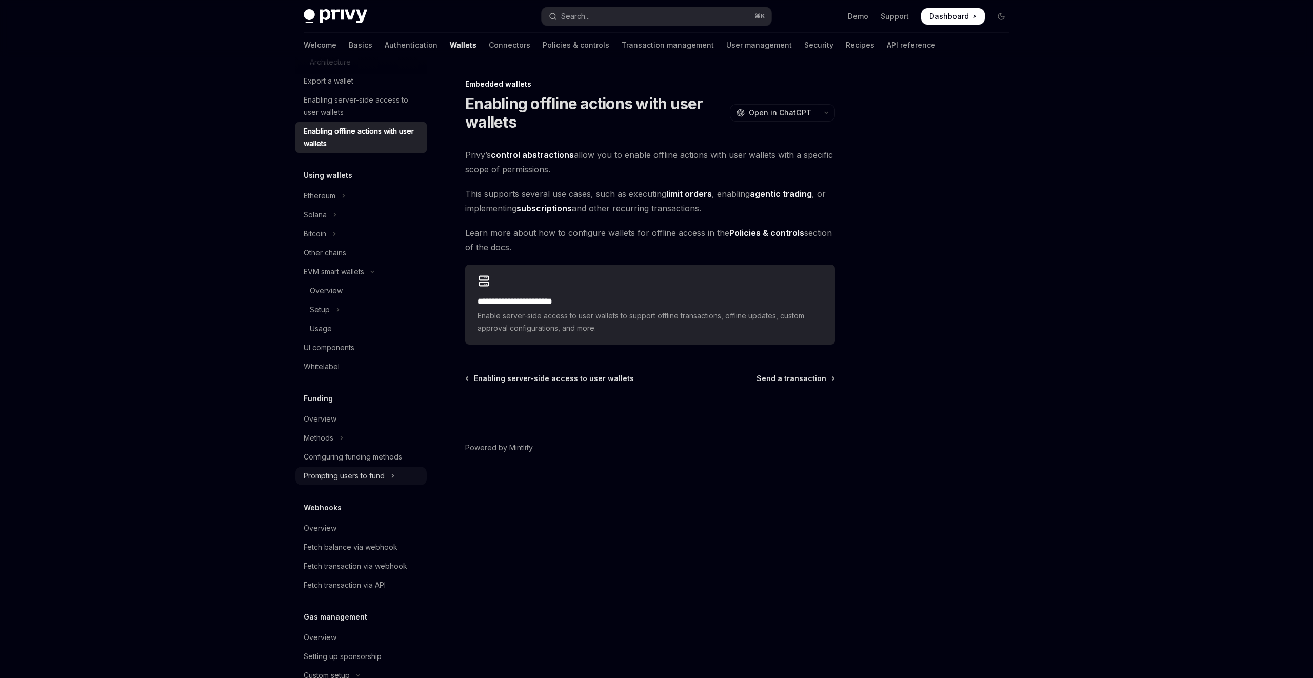
scroll to position [486, 0]
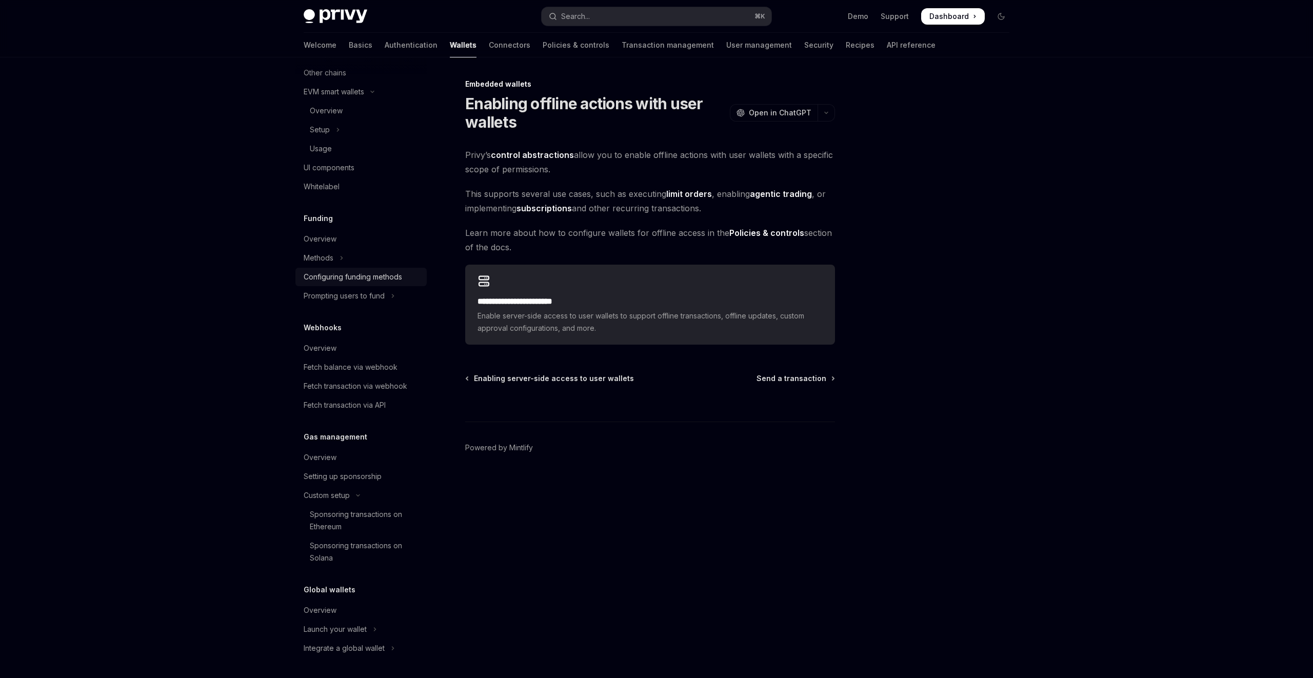
click at [347, 276] on div "Configuring funding methods" at bounding box center [353, 277] width 98 height 12
type textarea "*"
